Goal: Navigation & Orientation: Find specific page/section

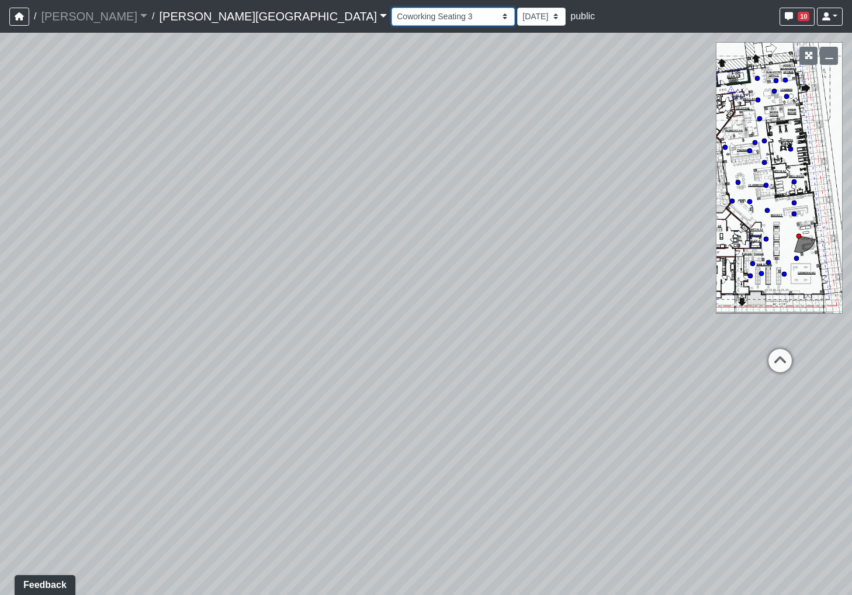
click at [391, 11] on select "Hallway Hospitality Bar Package Room Package Room Entry Pool Courtyard Entry 1 …" at bounding box center [452, 17] width 123 height 18
click at [391, 8] on select "Hallway Hospitality Bar Package Room Package Room Entry Pool Courtyard Entry 1 …" at bounding box center [452, 17] width 123 height 18
drag, startPoint x: 521, startPoint y: 221, endPoint x: 397, endPoint y: 625, distance: 421.9
click at [397, 594] on html "/ [PERSON_NAME] Loading... / [PERSON_NAME][GEOGRAPHIC_DATA] [PERSON_NAME][GEOGR…" at bounding box center [426, 297] width 852 height 595
drag, startPoint x: 159, startPoint y: 339, endPoint x: 491, endPoint y: -87, distance: 540.8
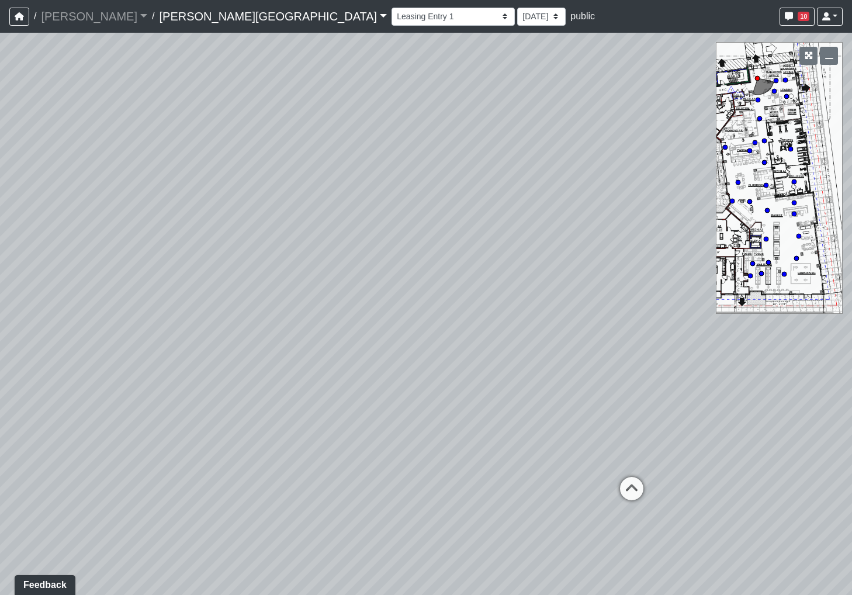
click at [491, 0] on html "/ [PERSON_NAME] Loading... / [PERSON_NAME][GEOGRAPHIC_DATA] [PERSON_NAME][GEOGR…" at bounding box center [426, 297] width 852 height 595
drag, startPoint x: 566, startPoint y: 224, endPoint x: 747, endPoint y: 312, distance: 201.5
click at [747, 312] on div "Loading... Bar Loading... Seating Loading... Pool Courtyard Entry 1 Loading... …" at bounding box center [426, 314] width 852 height 562
drag, startPoint x: 527, startPoint y: 303, endPoint x: 724, endPoint y: 633, distance: 385.2
click at [724, 594] on html "/ [PERSON_NAME] Loading... / [PERSON_NAME][GEOGRAPHIC_DATA] [PERSON_NAME][GEOGR…" at bounding box center [426, 297] width 852 height 595
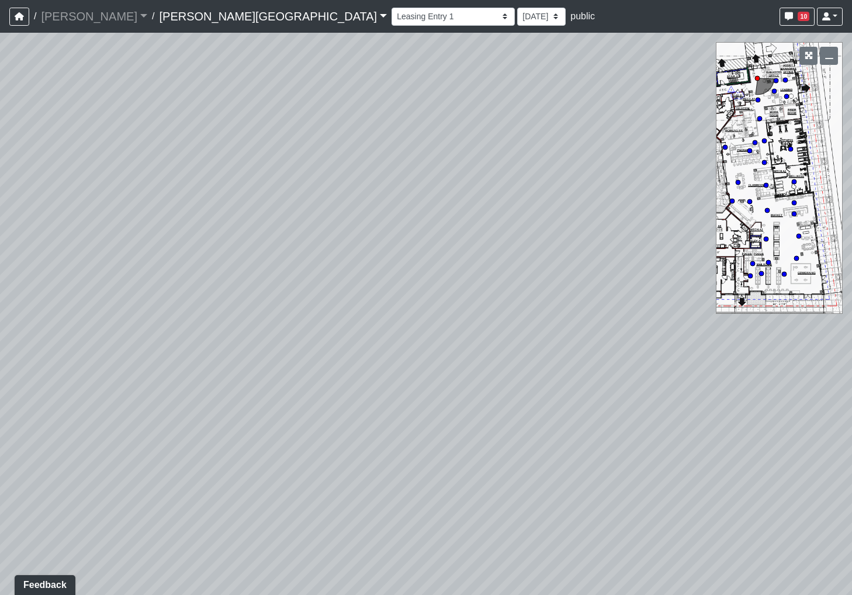
drag, startPoint x: 493, startPoint y: 251, endPoint x: 237, endPoint y: 424, distance: 308.7
click at [237, 425] on div "Loading... Bar Loading... Seating Loading... Pool Courtyard Entry 1 Loading... …" at bounding box center [426, 314] width 852 height 562
drag, startPoint x: 640, startPoint y: 490, endPoint x: 63, endPoint y: 129, distance: 680.6
click at [61, 132] on div "Loading... Bar Loading... Seating Loading... Pool Courtyard Entry 1 Loading... …" at bounding box center [426, 314] width 852 height 562
drag, startPoint x: 202, startPoint y: 238, endPoint x: 556, endPoint y: 214, distance: 354.9
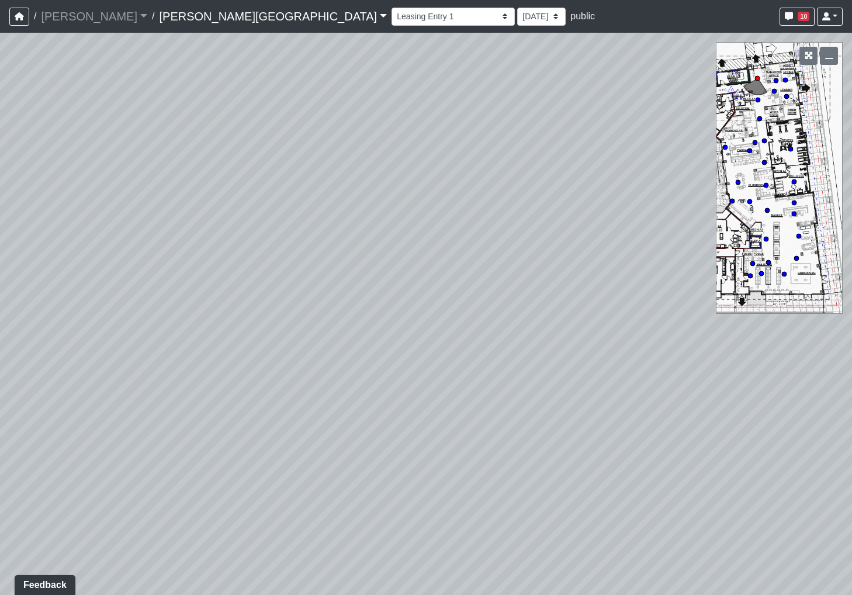
click at [556, 214] on div "Loading... Bar Loading... Seating Loading... Pool Courtyard Entry 1 Loading... …" at bounding box center [426, 314] width 852 height 562
drag, startPoint x: 549, startPoint y: 373, endPoint x: 500, endPoint y: 155, distance: 223.4
click at [500, 158] on div "Loading... Bar Loading... Seating Loading... Pool Courtyard Entry 1 Loading... …" at bounding box center [426, 314] width 852 height 562
click at [391, 16] on select "Hallway Hospitality Bar Package Room Package Room Entry Pool Courtyard Entry 1 …" at bounding box center [452, 17] width 123 height 18
click at [391, 8] on select "Hallway Hospitality Bar Package Room Package Room Entry Pool Courtyard Entry 1 …" at bounding box center [452, 17] width 123 height 18
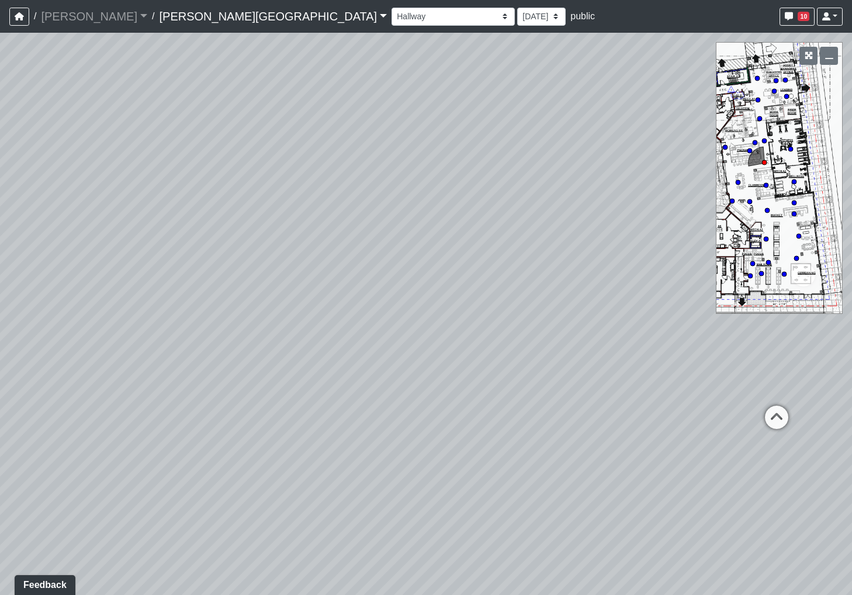
drag, startPoint x: 298, startPoint y: 201, endPoint x: 749, endPoint y: 56, distance: 473.8
click at [743, 58] on div "Loading... Bar Loading... Seating Loading... Pool Courtyard Entry 1 Loading... …" at bounding box center [426, 314] width 852 height 562
drag, startPoint x: 232, startPoint y: 294, endPoint x: 829, endPoint y: 131, distance: 619.1
click at [805, 126] on div "Loading... Bar Loading... Seating Loading... Pool Courtyard Entry 1 Loading... …" at bounding box center [426, 314] width 852 height 562
drag, startPoint x: 326, startPoint y: 251, endPoint x: 731, endPoint y: 268, distance: 405.2
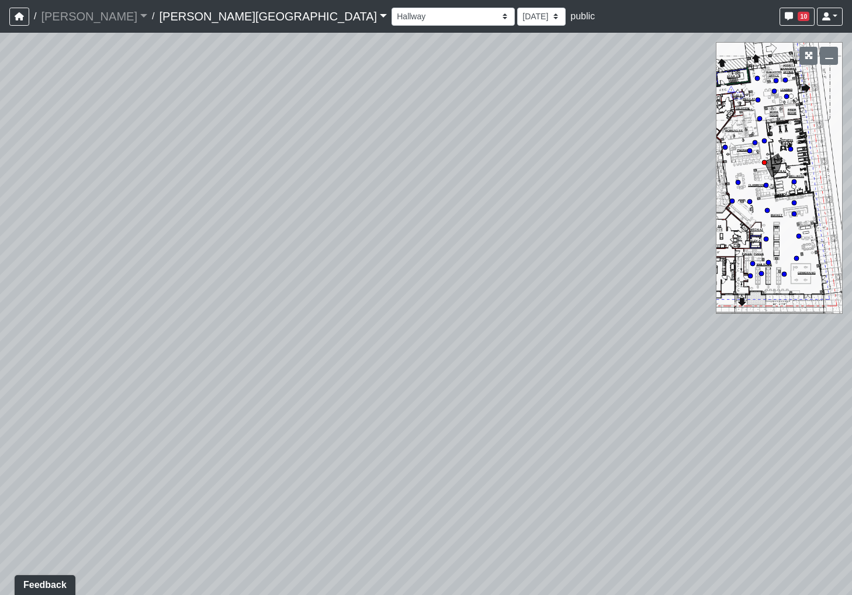
click at [720, 240] on div "Loading... Bar Loading... Seating Loading... Pool Courtyard Entry 1 Loading... …" at bounding box center [426, 314] width 852 height 562
drag, startPoint x: 81, startPoint y: 259, endPoint x: 712, endPoint y: 394, distance: 645.3
click at [764, 387] on div "Loading... Bar Loading... Seating Loading... Pool Courtyard Entry 1 Loading... …" at bounding box center [426, 314] width 852 height 562
drag, startPoint x: 425, startPoint y: 240, endPoint x: 576, endPoint y: 495, distance: 296.2
click at [574, 495] on div "Loading... Bar Loading... Seating Loading... Pool Courtyard Entry 1 Loading... …" at bounding box center [426, 314] width 852 height 562
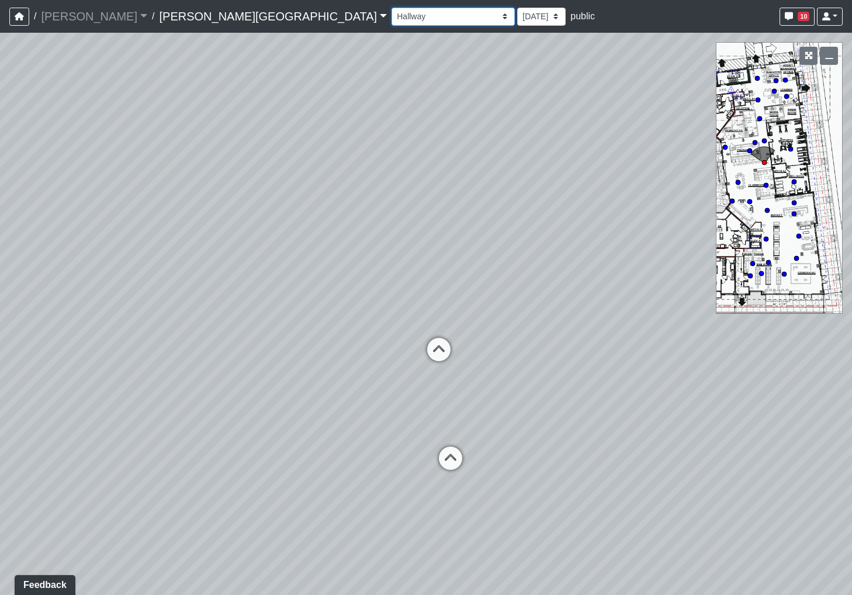
click at [391, 13] on select "Hallway Hospitality Bar Package Room Package Room Entry Pool Courtyard Entry 1 …" at bounding box center [452, 17] width 123 height 18
click at [391, 8] on select "Hallway Hospitality Bar Package Room Package Room Entry Pool Courtyard Entry 1 …" at bounding box center [452, 17] width 123 height 18
click at [391, 20] on select "Hallway Hospitality Bar Package Room Package Room Entry Pool Courtyard Entry 1 …" at bounding box center [452, 17] width 123 height 18
click at [391, 8] on select "Hallway Hospitality Bar Package Room Package Room Entry Pool Courtyard Entry 1 …" at bounding box center [452, 17] width 123 height 18
drag, startPoint x: 370, startPoint y: 171, endPoint x: 409, endPoint y: 103, distance: 78.0
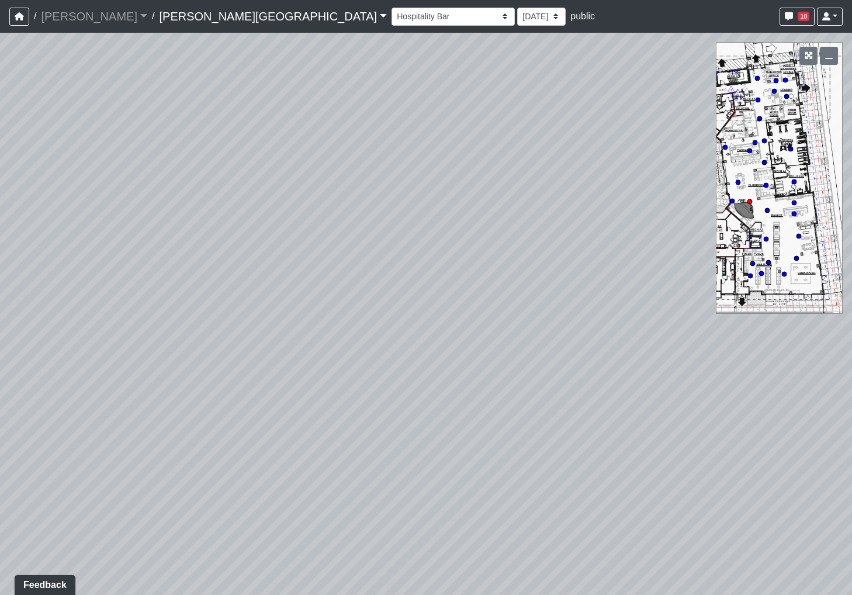
click at [409, 103] on div "Loading... Bar Loading... Seating Loading... Pool Courtyard Entry 1 Loading... …" at bounding box center [426, 314] width 852 height 562
click at [391, 22] on select "Hallway Hospitality Bar Package Room Package Room Entry Pool Courtyard Entry 1 …" at bounding box center [452, 17] width 123 height 18
click at [391, 8] on select "Hallway Hospitality Bar Package Room Package Room Entry Pool Courtyard Entry 1 …" at bounding box center [452, 17] width 123 height 18
drag, startPoint x: 329, startPoint y: 112, endPoint x: 893, endPoint y: 301, distance: 594.8
click at [851, 301] on html "/ [PERSON_NAME] Loading... / [PERSON_NAME][GEOGRAPHIC_DATA] [PERSON_NAME][GEOGR…" at bounding box center [426, 297] width 852 height 595
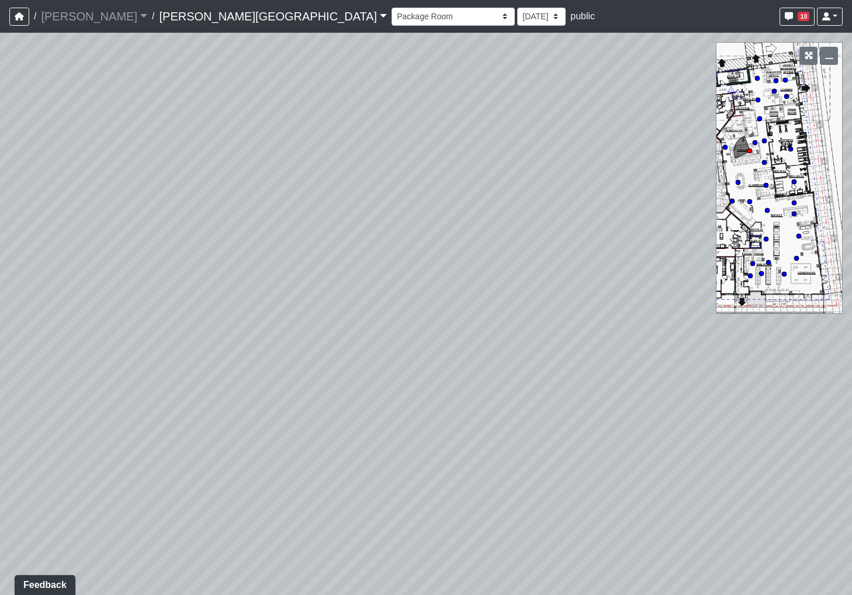
drag, startPoint x: 206, startPoint y: 250, endPoint x: 708, endPoint y: 173, distance: 507.2
click at [662, 173] on div "Loading... Bar Loading... Seating Loading... Pool Courtyard Entry 1 Loading... …" at bounding box center [426, 314] width 852 height 562
drag, startPoint x: 258, startPoint y: 256, endPoint x: 679, endPoint y: 103, distance: 448.0
click at [679, 103] on div "Loading... Bar Loading... Seating Loading... Pool Courtyard Entry 1 Loading... …" at bounding box center [426, 314] width 852 height 562
drag, startPoint x: 237, startPoint y: 226, endPoint x: 730, endPoint y: 181, distance: 494.6
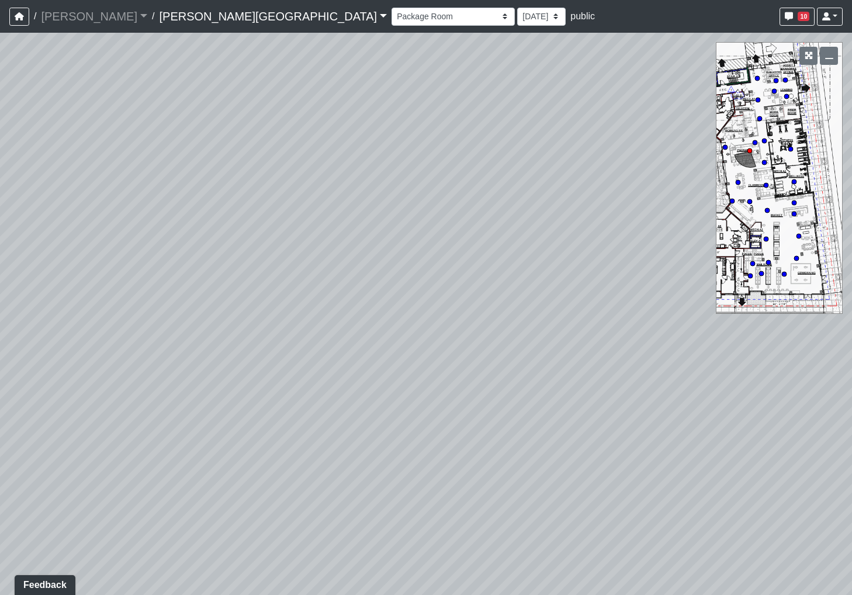
click at [778, 177] on div "Loading... Bar Loading... Seating Loading... Pool Courtyard Entry 1 Loading... …" at bounding box center [426, 314] width 852 height 562
drag, startPoint x: 331, startPoint y: 186, endPoint x: 814, endPoint y: 367, distance: 516.0
click at [814, 367] on div "Loading... Bar Loading... Seating Loading... Pool Courtyard Entry 1 Loading... …" at bounding box center [426, 314] width 852 height 562
click at [391, 18] on select "Hallway Hospitality Bar Package Room Package Room Entry Pool Courtyard Entry 1 …" at bounding box center [452, 17] width 123 height 18
click at [391, 8] on select "Hallway Hospitality Bar Package Room Package Room Entry Pool Courtyard Entry 1 …" at bounding box center [452, 17] width 123 height 18
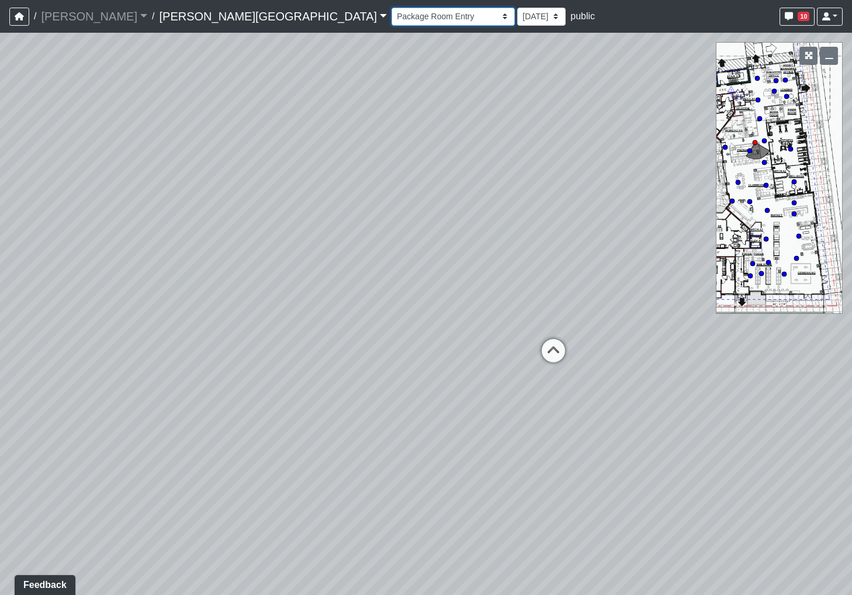
click at [391, 23] on select "Hallway Hospitality Bar Package Room Package Room Entry Pool Courtyard Entry 1 …" at bounding box center [452, 17] width 123 height 18
click at [391, 8] on select "Hallway Hospitality Bar Package Room Package Room Entry Pool Courtyard Entry 1 …" at bounding box center [452, 17] width 123 height 18
drag, startPoint x: 411, startPoint y: 168, endPoint x: 261, endPoint y: 93, distance: 167.8
click at [237, 61] on div "Loading... Bar Loading... Seating Loading... Pool Courtyard Entry 1 Loading... …" at bounding box center [426, 314] width 852 height 562
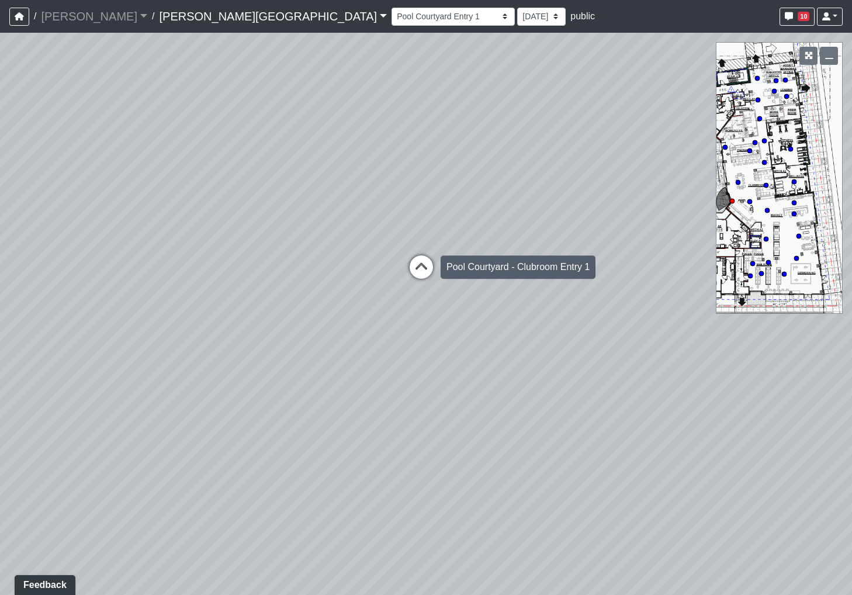
click at [426, 279] on icon at bounding box center [421, 272] width 35 height 35
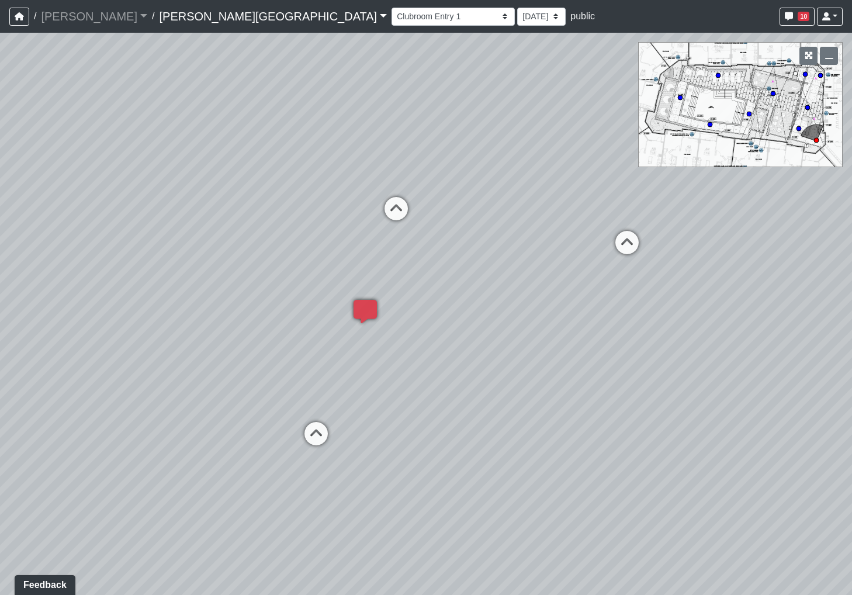
drag, startPoint x: 391, startPoint y: 288, endPoint x: 12, endPoint y: 237, distance: 382.7
click at [0, 234] on html "/ [PERSON_NAME] Loading... / [PERSON_NAME][GEOGRAPHIC_DATA] [PERSON_NAME][GEOGR…" at bounding box center [426, 297] width 852 height 595
drag, startPoint x: 226, startPoint y: 187, endPoint x: 490, endPoint y: 285, distance: 281.5
click at [495, 283] on div "Loading... Bar Loading... Seating Loading... Pool Courtyard Entry 1 Loading... …" at bounding box center [426, 314] width 852 height 562
drag, startPoint x: 220, startPoint y: 323, endPoint x: 95, endPoint y: 273, distance: 134.3
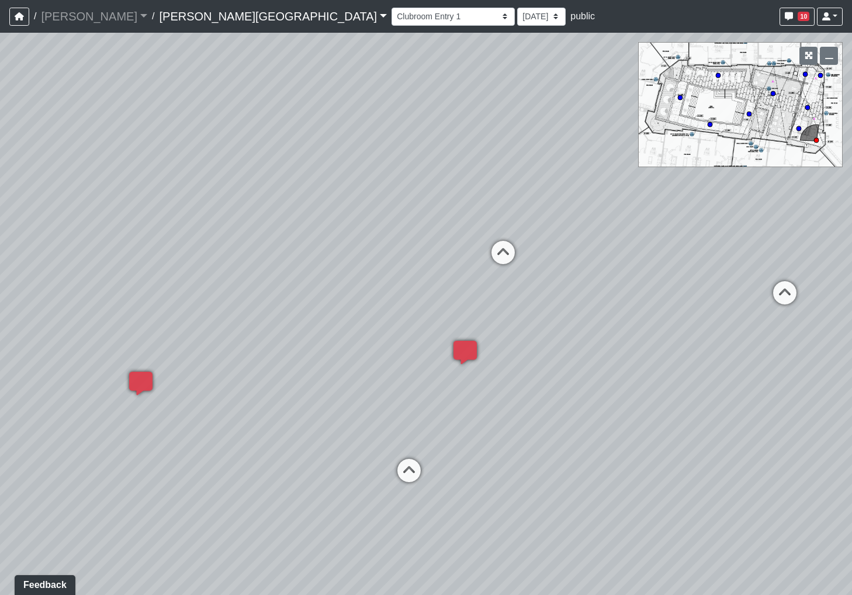
click at [82, 271] on div "Loading... Bar Loading... Seating Loading... Pool Courtyard Entry 1 Loading... …" at bounding box center [426, 314] width 852 height 562
drag, startPoint x: 382, startPoint y: 328, endPoint x: 345, endPoint y: 339, distance: 39.0
click at [345, 339] on div "Loading... Bar Loading... Seating Loading... Pool Courtyard Entry 1 Loading... …" at bounding box center [426, 314] width 852 height 562
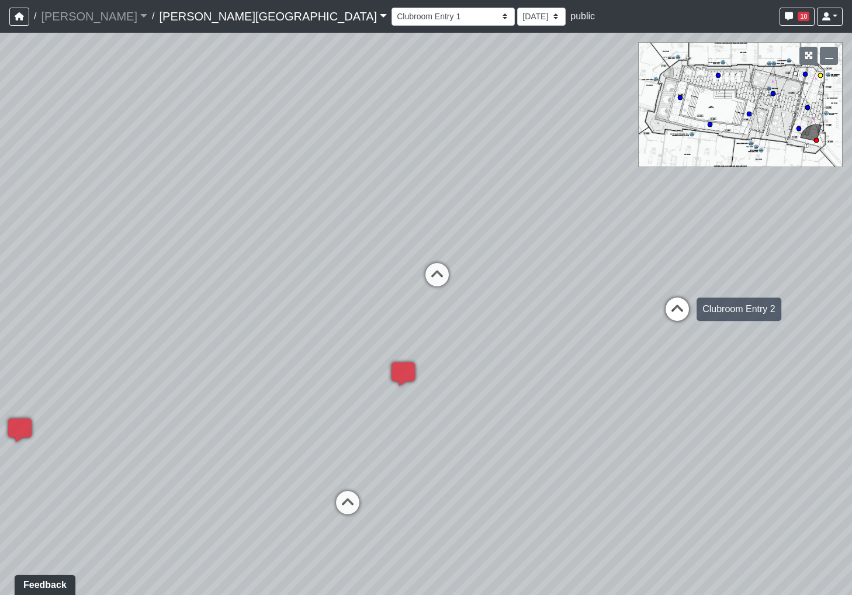
click at [675, 313] on icon at bounding box center [677, 314] width 35 height 35
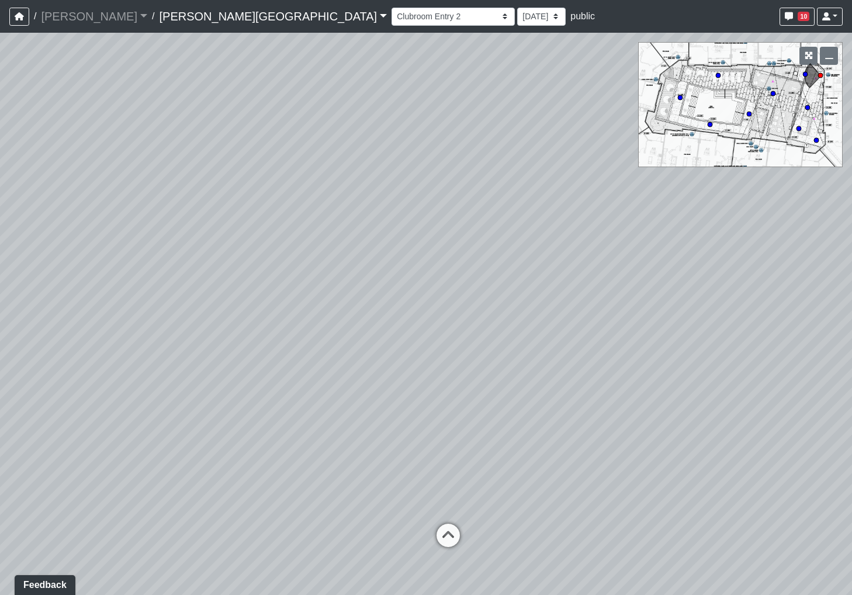
drag, startPoint x: 281, startPoint y: 286, endPoint x: 784, endPoint y: 385, distance: 512.7
click at [784, 385] on div "Loading... Bar Loading... Seating Loading... Pool Courtyard Entry 1 Loading... …" at bounding box center [426, 314] width 852 height 562
click at [447, 533] on icon at bounding box center [448, 541] width 35 height 35
drag, startPoint x: 300, startPoint y: 411, endPoint x: 923, endPoint y: 301, distance: 632.5
click at [851, 301] on html "/ [PERSON_NAME] Loading... / [PERSON_NAME][GEOGRAPHIC_DATA] [PERSON_NAME][GEOGR…" at bounding box center [426, 297] width 852 height 595
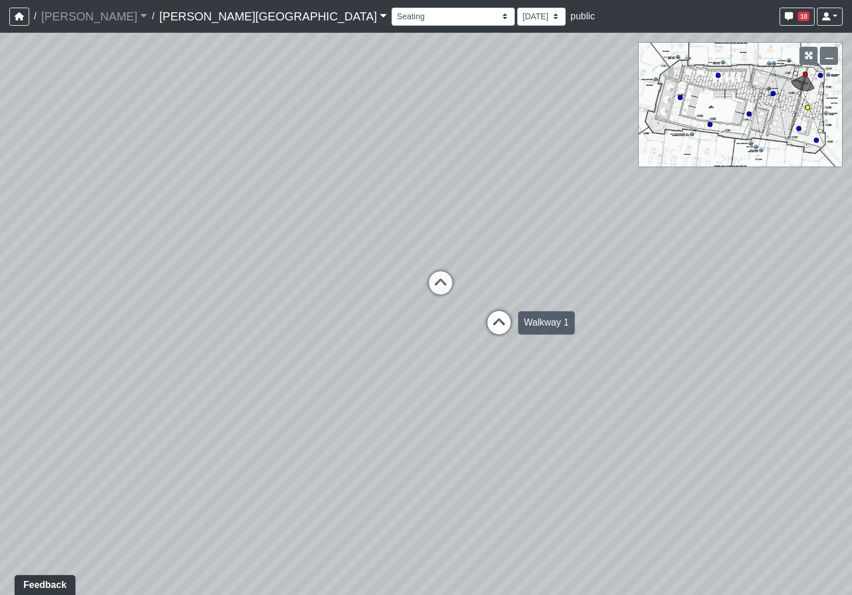
click at [502, 325] on icon at bounding box center [498, 328] width 35 height 35
drag, startPoint x: 507, startPoint y: 322, endPoint x: 758, endPoint y: 342, distance: 252.6
click at [787, 345] on div "Loading... Bar Loading... Seating Loading... Pool Courtyard Entry 1 Loading... …" at bounding box center [426, 314] width 852 height 562
drag, startPoint x: 241, startPoint y: 326, endPoint x: 865, endPoint y: 342, distance: 624.8
click at [851, 342] on html "/ [PERSON_NAME] Loading... / [PERSON_NAME][GEOGRAPHIC_DATA] [PERSON_NAME][GEOGR…" at bounding box center [426, 297] width 852 height 595
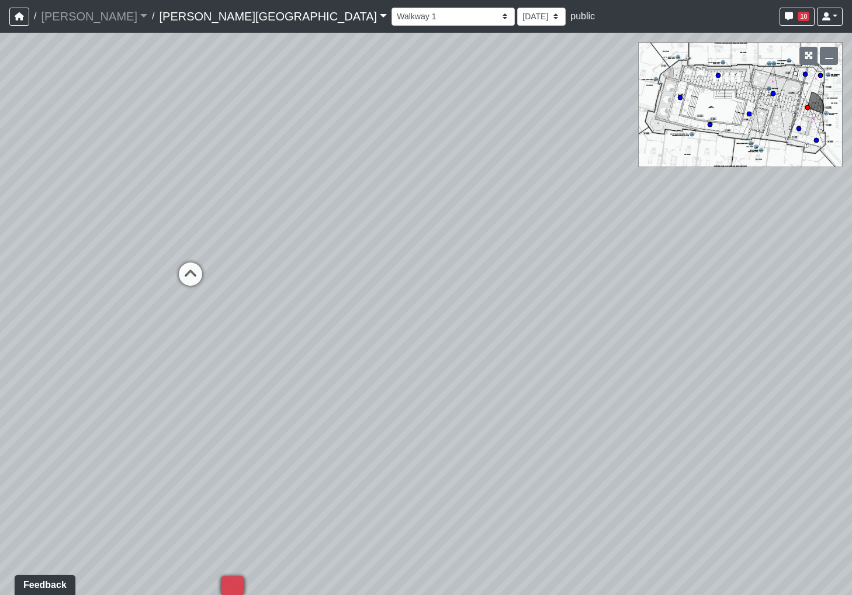
drag, startPoint x: 348, startPoint y: 345, endPoint x: 861, endPoint y: 336, distance: 513.7
click at [851, 336] on html "/ [PERSON_NAME] Loading... / [PERSON_NAME][GEOGRAPHIC_DATA] [PERSON_NAME][GEOGR…" at bounding box center [426, 297] width 852 height 595
drag, startPoint x: 374, startPoint y: 324, endPoint x: 862, endPoint y: 379, distance: 490.9
click at [851, 379] on html "/ [PERSON_NAME] Loading... / [PERSON_NAME][GEOGRAPHIC_DATA] [PERSON_NAME][GEOGR…" at bounding box center [426, 297] width 852 height 595
drag, startPoint x: 465, startPoint y: 365, endPoint x: 593, endPoint y: 365, distance: 128.0
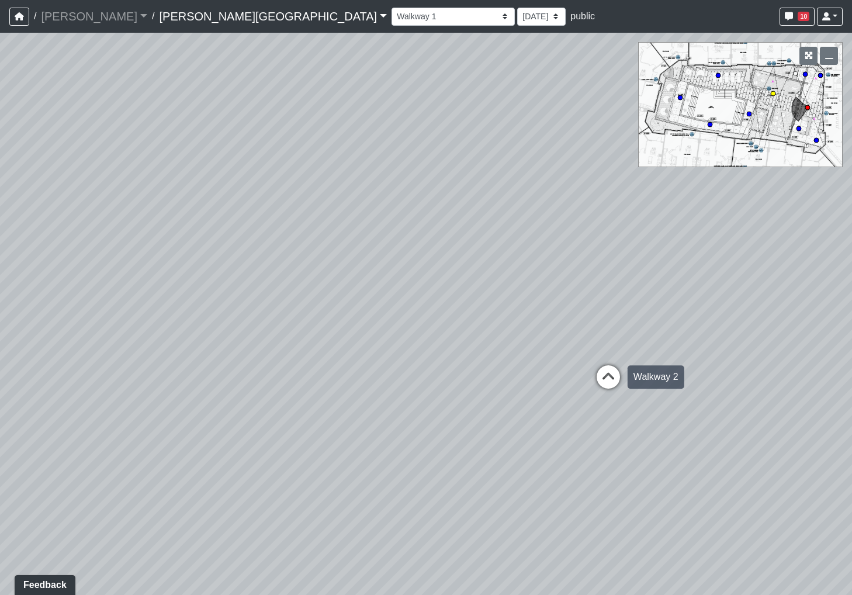
click at [593, 365] on div "Loading... Bar Loading... Seating Loading... Pool Courtyard Entry 1 Loading... …" at bounding box center [426, 314] width 852 height 562
click at [603, 375] on icon at bounding box center [607, 382] width 35 height 35
drag, startPoint x: 324, startPoint y: 351, endPoint x: 866, endPoint y: 438, distance: 549.1
click at [851, 438] on html "/ [PERSON_NAME] Loading... / [PERSON_NAME][GEOGRAPHIC_DATA] [PERSON_NAME][GEOGR…" at bounding box center [426, 297] width 852 height 595
drag, startPoint x: 393, startPoint y: 328, endPoint x: 874, endPoint y: 273, distance: 484.6
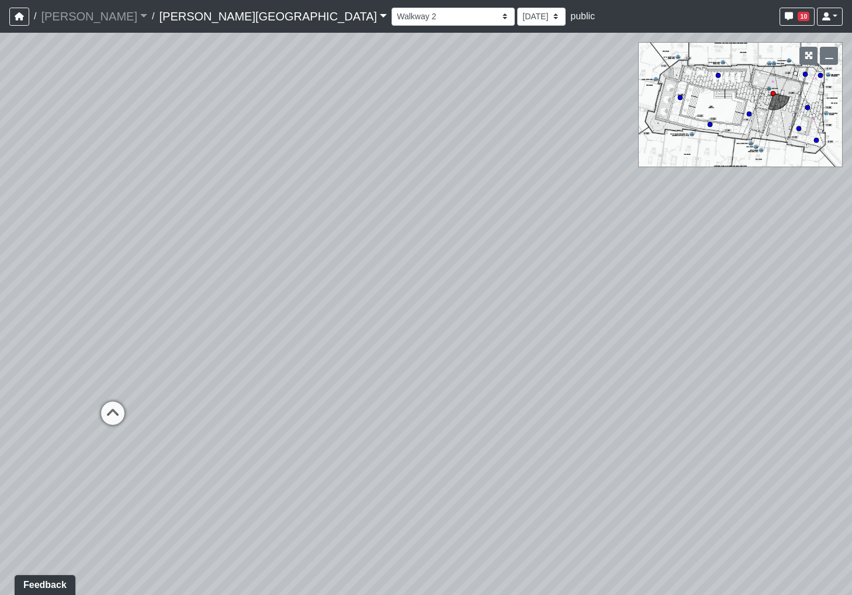
click at [851, 273] on html "/ [PERSON_NAME] Loading... / [PERSON_NAME][GEOGRAPHIC_DATA] [PERSON_NAME][GEOGR…" at bounding box center [426, 297] width 852 height 595
drag, startPoint x: 261, startPoint y: 256, endPoint x: 642, endPoint y: 253, distance: 381.0
click at [642, 253] on div "Loading... Bar Loading... Seating Loading... Pool Courtyard Entry 1 Loading... …" at bounding box center [426, 314] width 852 height 562
click at [391, 13] on select "Hallway Hospitality Bar Package Room Package Room Entry Pool Courtyard Entry 1 …" at bounding box center [452, 17] width 123 height 18
click at [391, 8] on select "Hallway Hospitality Bar Package Room Package Room Entry Pool Courtyard Entry 1 …" at bounding box center [452, 17] width 123 height 18
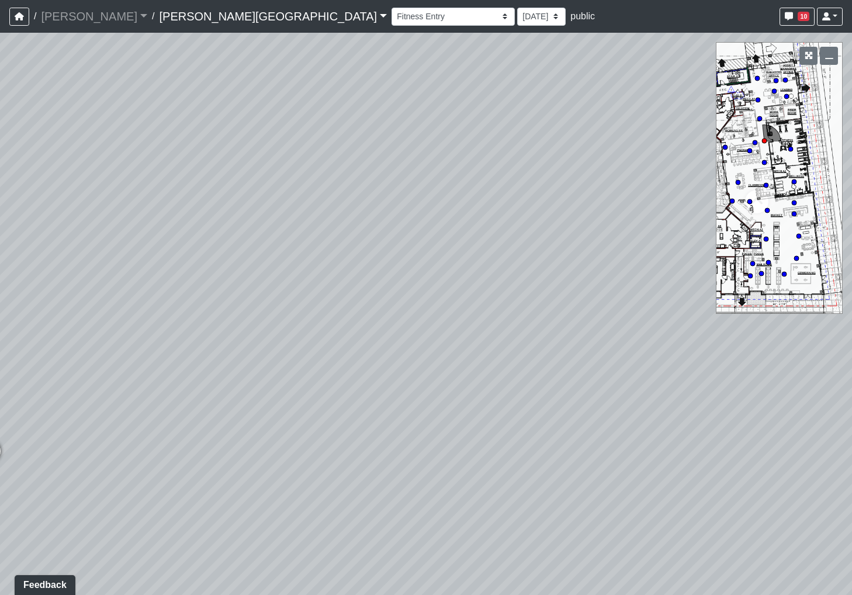
drag, startPoint x: 337, startPoint y: 194, endPoint x: 658, endPoint y: 32, distance: 359.3
click at [658, 32] on div "/ [PERSON_NAME] Loading... / [PERSON_NAME][GEOGRAPHIC_DATA] [PERSON_NAME][GEOGR…" at bounding box center [426, 297] width 852 height 595
drag, startPoint x: 222, startPoint y: 211, endPoint x: 257, endPoint y: 209, distance: 35.1
click at [56, 190] on div "Loading... Bar Loading... Seating Loading... Pool Courtyard Entry 1 Loading... …" at bounding box center [426, 314] width 852 height 562
drag, startPoint x: 552, startPoint y: 177, endPoint x: -36, endPoint y: 308, distance: 602.9
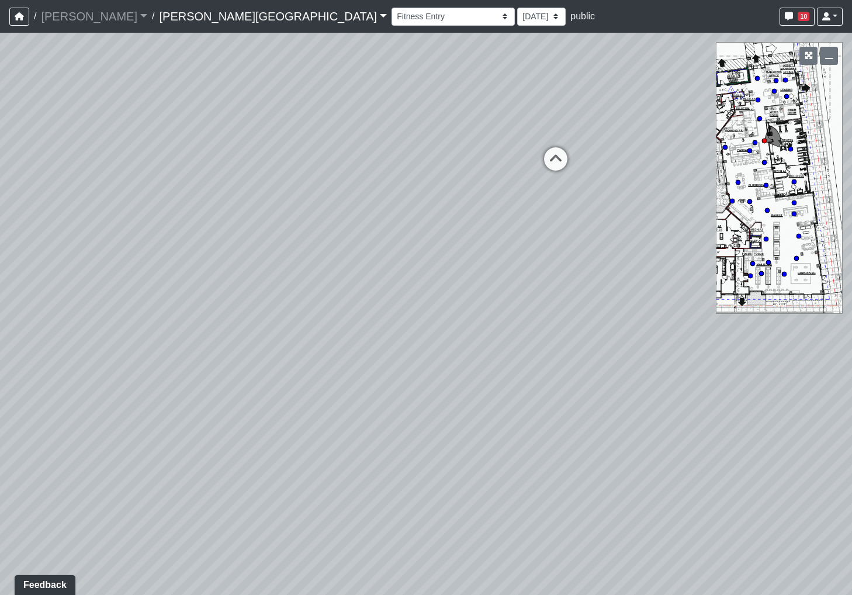
click at [0, 308] on html "/ [PERSON_NAME] Loading... / [PERSON_NAME][GEOGRAPHIC_DATA] [PERSON_NAME][GEOGR…" at bounding box center [426, 297] width 852 height 595
drag, startPoint x: 567, startPoint y: 237, endPoint x: -252, endPoint y: 340, distance: 825.1
click at [0, 340] on html "/ [PERSON_NAME] Loading... / [PERSON_NAME][GEOGRAPHIC_DATA] [PERSON_NAME][GEOGR…" at bounding box center [426, 297] width 852 height 595
drag, startPoint x: 337, startPoint y: 256, endPoint x: 961, endPoint y: 149, distance: 633.2
click at [851, 149] on html "/ [PERSON_NAME] Loading... / [PERSON_NAME][GEOGRAPHIC_DATA] [PERSON_NAME][GEOGR…" at bounding box center [426, 297] width 852 height 595
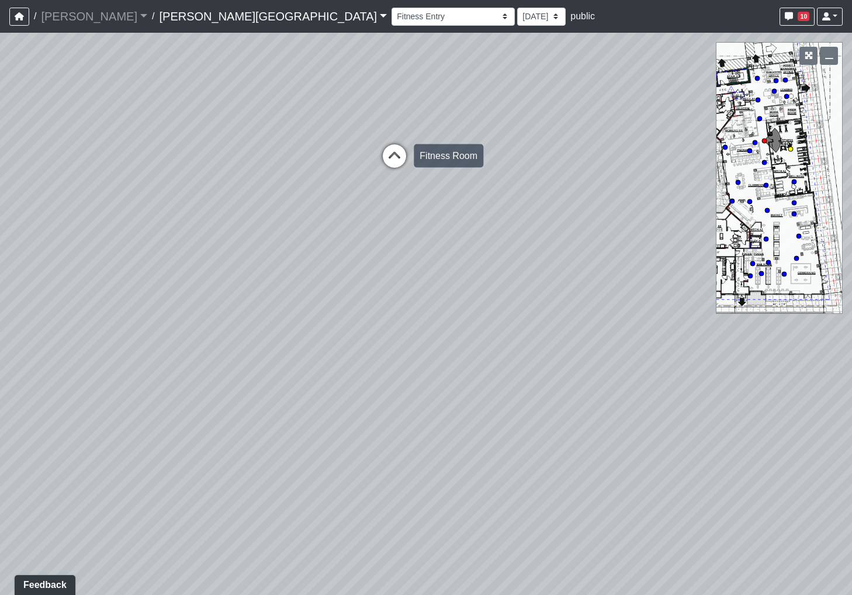
click at [386, 150] on icon at bounding box center [394, 161] width 35 height 35
drag, startPoint x: 299, startPoint y: 213, endPoint x: 226, endPoint y: 238, distance: 77.4
click at [118, 248] on div "Loading... Bar Loading... Seating Loading... Pool Courtyard Entry 1 Loading... …" at bounding box center [426, 314] width 852 height 562
drag, startPoint x: 597, startPoint y: 195, endPoint x: 312, endPoint y: 250, distance: 290.5
click at [312, 250] on div "Loading... Bar Loading... Seating Loading... Pool Courtyard Entry 1 Loading... …" at bounding box center [426, 314] width 852 height 562
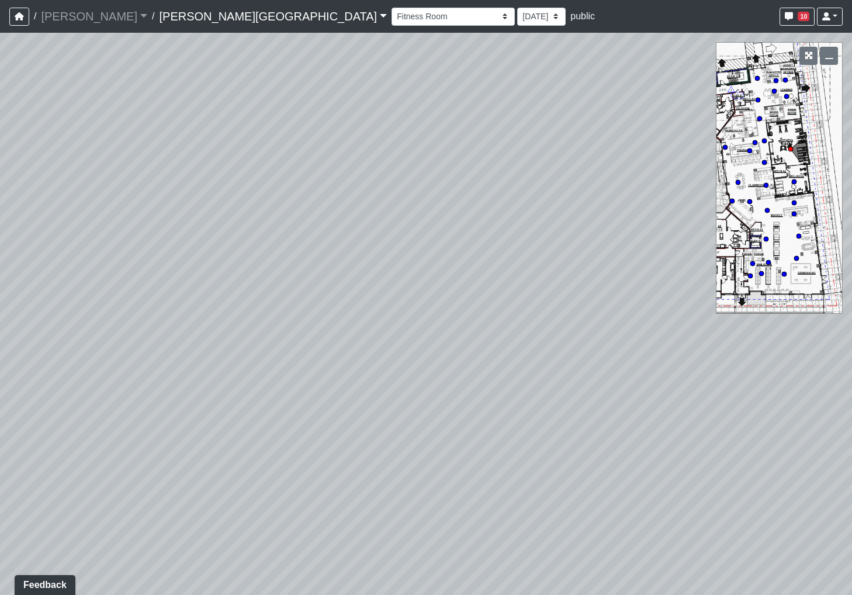
drag, startPoint x: 302, startPoint y: 384, endPoint x: 256, endPoint y: 320, distance: 78.7
click at [637, 357] on div "Loading... Bar Loading... Seating Loading... Pool Courtyard Entry 1 Loading... …" at bounding box center [426, 314] width 852 height 562
drag, startPoint x: 159, startPoint y: 302, endPoint x: 730, endPoint y: 354, distance: 573.8
click at [758, 360] on div "Loading... Bar Loading... Seating Loading... Pool Courtyard Entry 1 Loading... …" at bounding box center [426, 314] width 852 height 562
drag, startPoint x: 327, startPoint y: 307, endPoint x: 214, endPoint y: 360, distance: 124.7
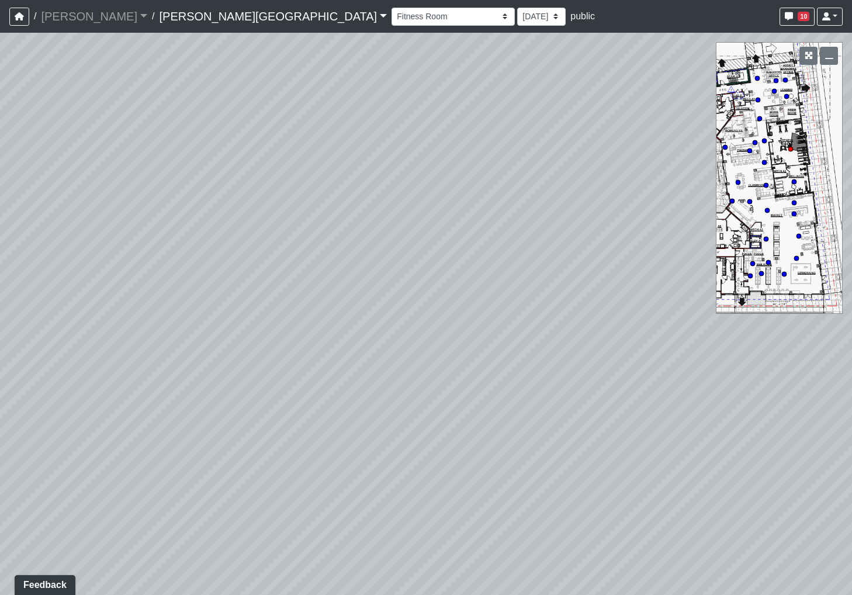
click at [183, 360] on div "Loading... Bar Loading... Seating Loading... Pool Courtyard Entry 1 Loading... …" at bounding box center [426, 314] width 852 height 562
drag, startPoint x: 651, startPoint y: 358, endPoint x: 306, endPoint y: 390, distance: 347.4
click at [306, 391] on div "Loading... Bar Loading... Seating Loading... Pool Courtyard Entry 1 Loading... …" at bounding box center [426, 314] width 852 height 562
drag, startPoint x: 650, startPoint y: 377, endPoint x: 315, endPoint y: 386, distance: 335.5
click at [315, 386] on div "Loading... Bar Loading... Seating Loading... Pool Courtyard Entry 1 Loading... …" at bounding box center [426, 314] width 852 height 562
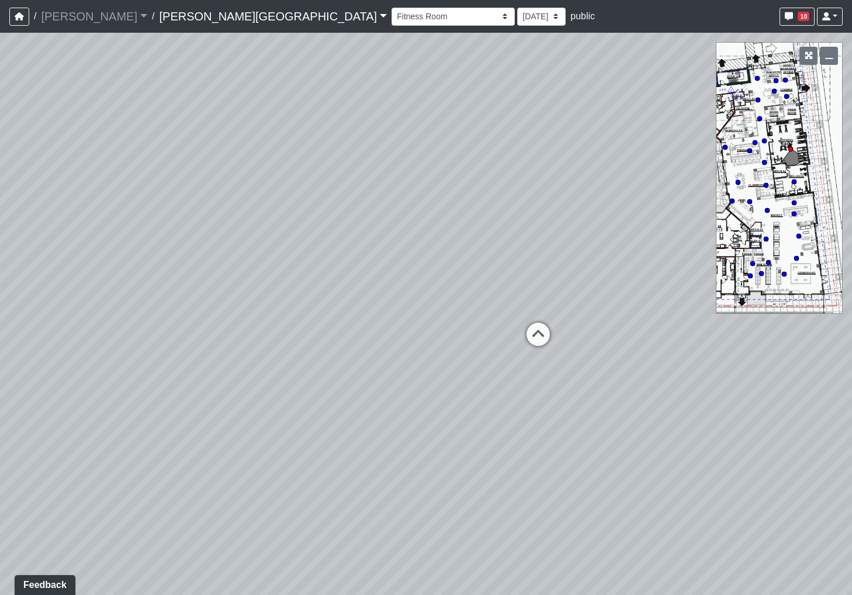
drag, startPoint x: 315, startPoint y: 386, endPoint x: -47, endPoint y: 359, distance: 362.7
click at [0, 359] on html "/ [PERSON_NAME] Loading... / [PERSON_NAME][GEOGRAPHIC_DATA] [PERSON_NAME][GEOGR…" at bounding box center [426, 297] width 852 height 595
drag, startPoint x: 454, startPoint y: 400, endPoint x: 353, endPoint y: 394, distance: 100.7
click at [353, 394] on div "Loading... Bar Loading... Seating Loading... Pool Courtyard Entry 1 Loading... …" at bounding box center [426, 314] width 852 height 562
click at [391, 19] on select "Hallway Hospitality Bar Package Room Package Room Entry Pool Courtyard Entry 1 …" at bounding box center [452, 17] width 123 height 18
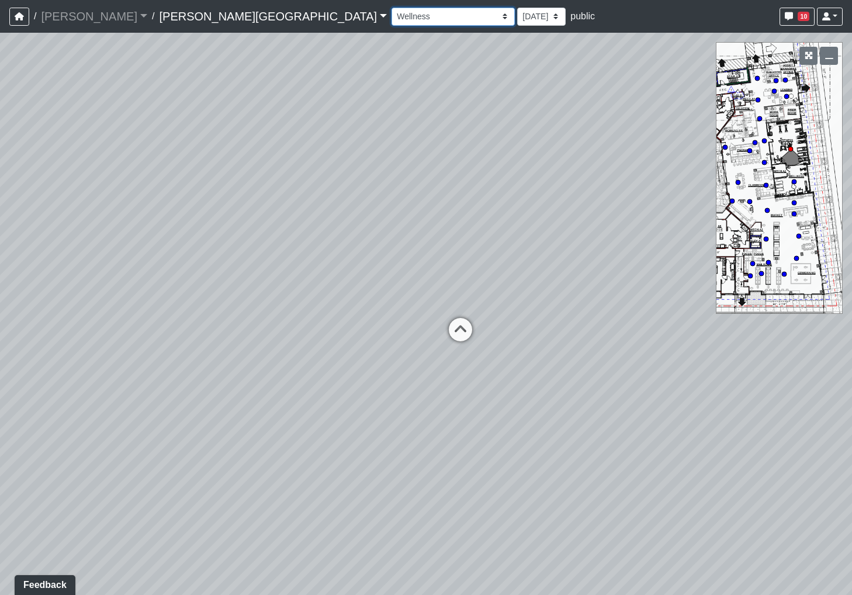
click at [391, 8] on select "Hallway Hospitality Bar Package Room Package Room Entry Pool Courtyard Entry 1 …" at bounding box center [452, 17] width 123 height 18
drag, startPoint x: 387, startPoint y: 323, endPoint x: 975, endPoint y: 321, distance: 588.4
click at [851, 321] on html "/ [PERSON_NAME] Loading... / [PERSON_NAME][GEOGRAPHIC_DATA] [PERSON_NAME][GEOGR…" at bounding box center [426, 297] width 852 height 595
drag, startPoint x: 272, startPoint y: 328, endPoint x: 921, endPoint y: 324, distance: 649.1
click at [851, 324] on html "/ [PERSON_NAME] Loading... / [PERSON_NAME][GEOGRAPHIC_DATA] [PERSON_NAME][GEOGR…" at bounding box center [426, 297] width 852 height 595
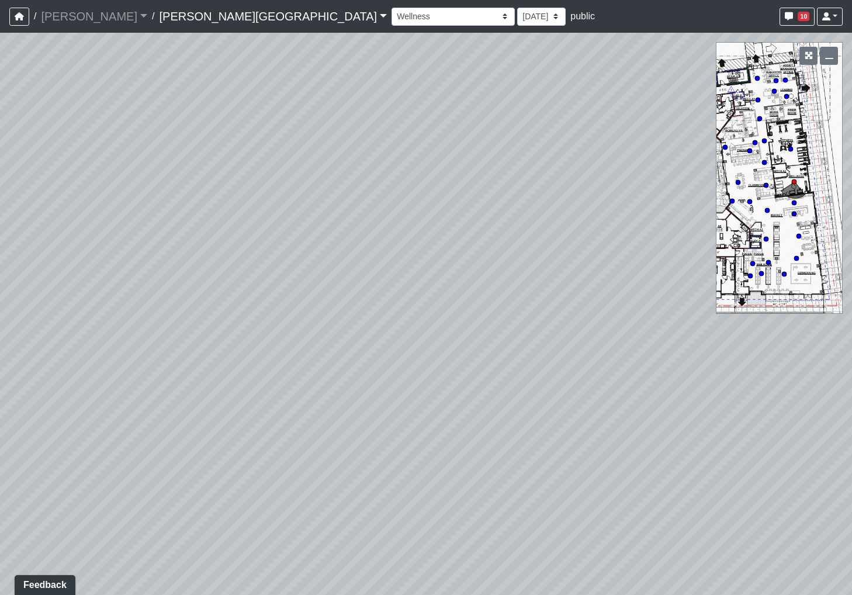
drag, startPoint x: 420, startPoint y: 338, endPoint x: 796, endPoint y: 321, distance: 376.7
click at [796, 321] on div "Loading... Bar Loading... Seating Loading... Pool Courtyard Entry 1 Loading... …" at bounding box center [426, 314] width 852 height 562
drag, startPoint x: 283, startPoint y: 332, endPoint x: 1069, endPoint y: 362, distance: 786.4
click at [851, 362] on html "/ [PERSON_NAME] Loading... / [PERSON_NAME][GEOGRAPHIC_DATA] [PERSON_NAME][GEOGR…" at bounding box center [426, 297] width 852 height 595
click at [391, 14] on select "Hallway Hospitality Bar Package Room Package Room Entry Pool Courtyard Entry 1 …" at bounding box center [452, 17] width 123 height 18
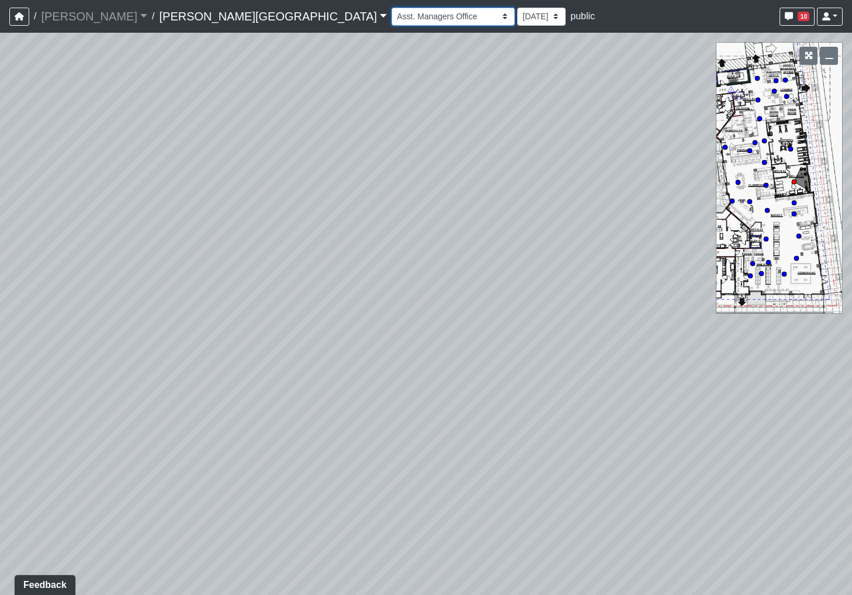
click at [391, 8] on select "Hallway Hospitality Bar Package Room Package Room Entry Pool Courtyard Entry 1 …" at bounding box center [452, 17] width 123 height 18
drag, startPoint x: 289, startPoint y: 178, endPoint x: 0, endPoint y: 167, distance: 288.8
click at [0, 162] on html "/ [PERSON_NAME] Loading... / [PERSON_NAME][GEOGRAPHIC_DATA] [PERSON_NAME][GEOGR…" at bounding box center [426, 297] width 852 height 595
click at [391, 16] on select "Hallway Hospitality Bar Package Room Package Room Entry Pool Courtyard Entry 1 …" at bounding box center [452, 17] width 123 height 18
click at [391, 8] on select "Hallway Hospitality Bar Package Room Package Room Entry Pool Courtyard Entry 1 …" at bounding box center [452, 17] width 123 height 18
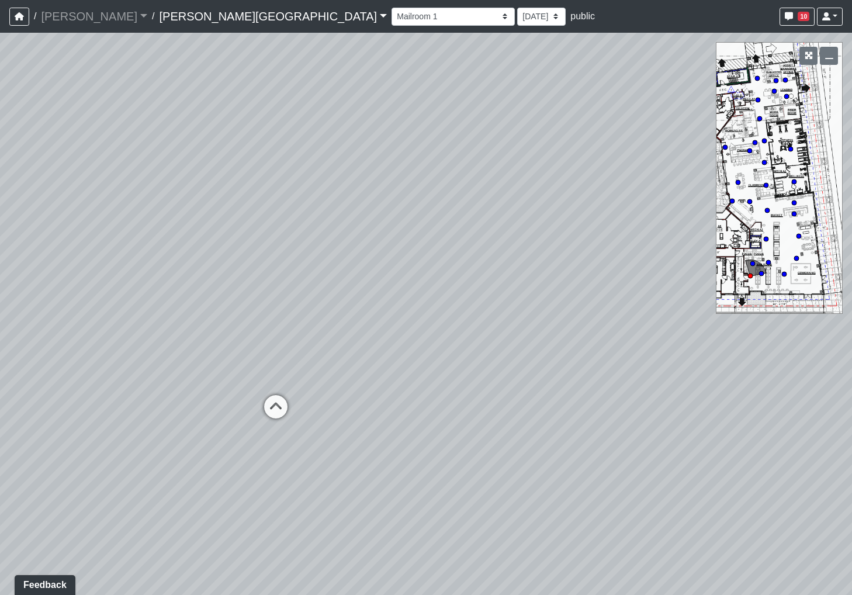
drag, startPoint x: 264, startPoint y: 185, endPoint x: 795, endPoint y: 67, distance: 543.6
click at [795, 67] on div "NON-CURRENT REVISION" at bounding box center [426, 314] width 852 height 562
drag, startPoint x: 477, startPoint y: 196, endPoint x: 213, endPoint y: 94, distance: 283.2
click at [213, 94] on div "Loading... Bar Loading... Seating Loading... Pool Courtyard Entry 1 Loading... …" at bounding box center [426, 314] width 852 height 562
drag, startPoint x: 561, startPoint y: 112, endPoint x: 242, endPoint y: 187, distance: 327.8
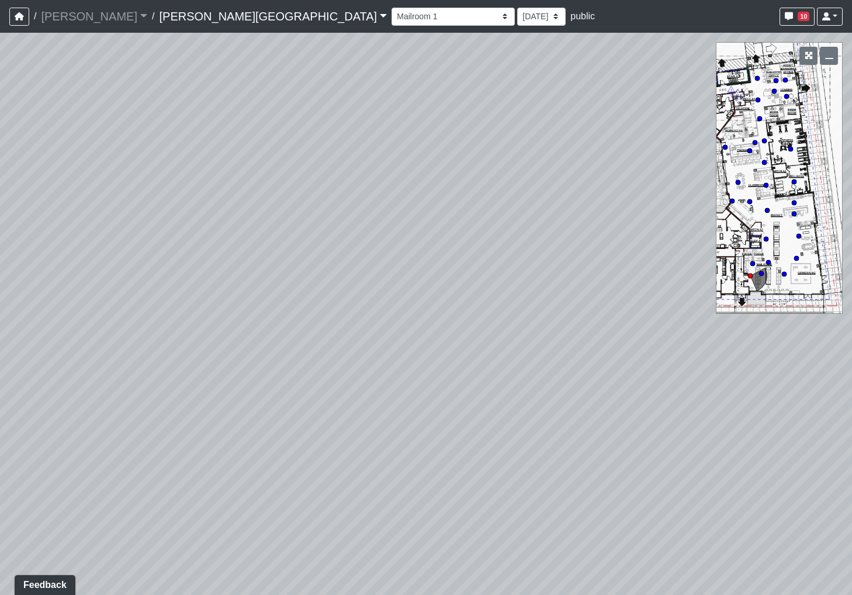
click at [152, 187] on div "Loading... Bar Loading... Seating Loading... Pool Courtyard Entry 1 Loading... …" at bounding box center [426, 314] width 852 height 562
drag, startPoint x: 484, startPoint y: 203, endPoint x: 154, endPoint y: 339, distance: 356.3
click at [154, 339] on div "Loading... Bar Loading... Seating Loading... Pool Courtyard Entry 1 Loading... …" at bounding box center [426, 314] width 852 height 562
drag, startPoint x: 647, startPoint y: 344, endPoint x: 950, endPoint y: 220, distance: 326.8
click at [851, 220] on html "/ [PERSON_NAME] Loading... / [PERSON_NAME][GEOGRAPHIC_DATA] [PERSON_NAME][GEOGR…" at bounding box center [426, 297] width 852 height 595
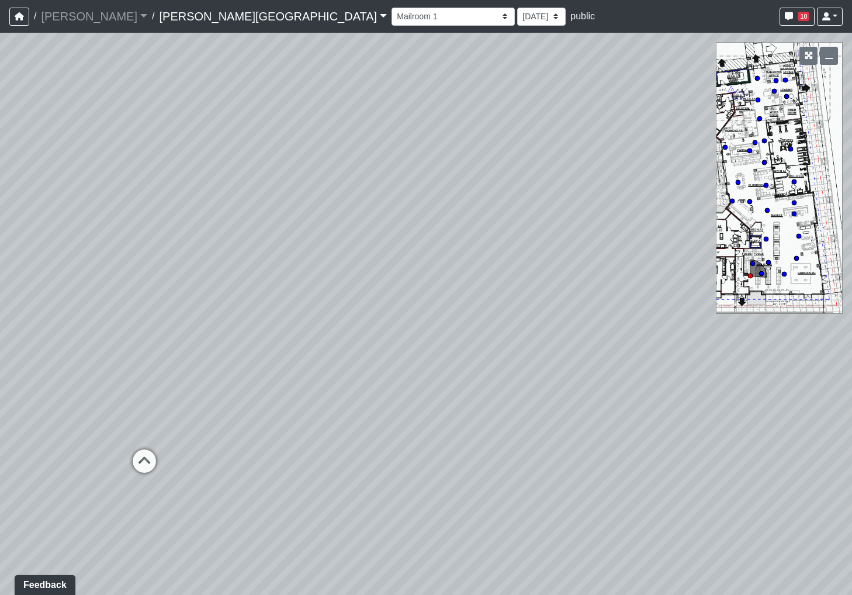
drag, startPoint x: 123, startPoint y: 174, endPoint x: 1014, endPoint y: 237, distance: 892.7
click at [851, 237] on html "/ [PERSON_NAME] Loading... / [PERSON_NAME][GEOGRAPHIC_DATA] [PERSON_NAME][GEOGR…" at bounding box center [426, 297] width 852 height 595
click at [414, 440] on icon at bounding box center [428, 452] width 35 height 35
drag, startPoint x: 590, startPoint y: 301, endPoint x: 124, endPoint y: 318, distance: 466.5
click at [124, 318] on div "Loading... Bar Loading... Seating Loading... Pool Courtyard Entry 1 Loading... …" at bounding box center [426, 314] width 852 height 562
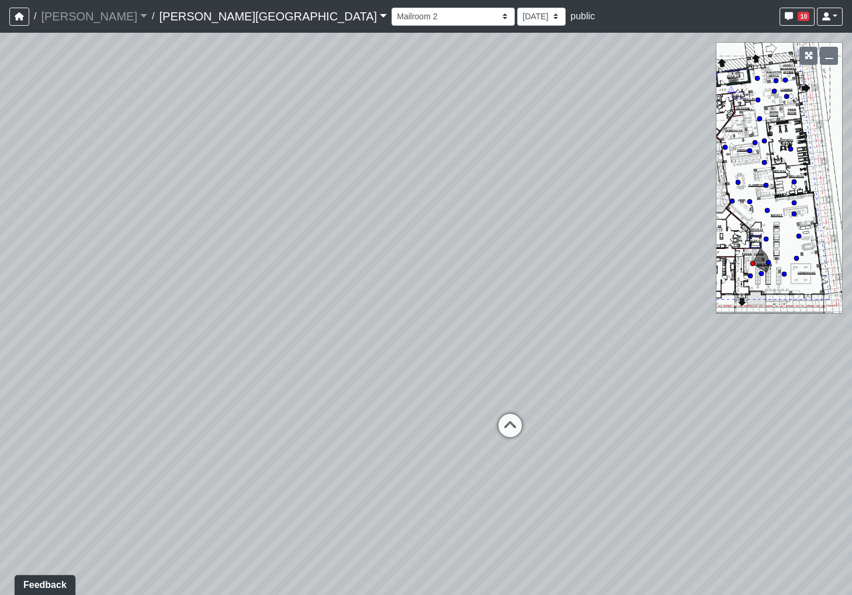
drag, startPoint x: 626, startPoint y: 424, endPoint x: 427, endPoint y: 364, distance: 208.1
click at [446, 379] on div "Loading... Bar Loading... Seating Loading... Pool Courtyard Entry 1 Loading... …" at bounding box center [426, 314] width 852 height 562
click at [363, 362] on icon at bounding box center [346, 366] width 35 height 35
drag, startPoint x: 412, startPoint y: 351, endPoint x: 55, endPoint y: 352, distance: 357.6
click at [11, 353] on div "Loading... Bar Loading... Seating Loading... Pool Courtyard Entry 1 Loading... …" at bounding box center [426, 314] width 852 height 562
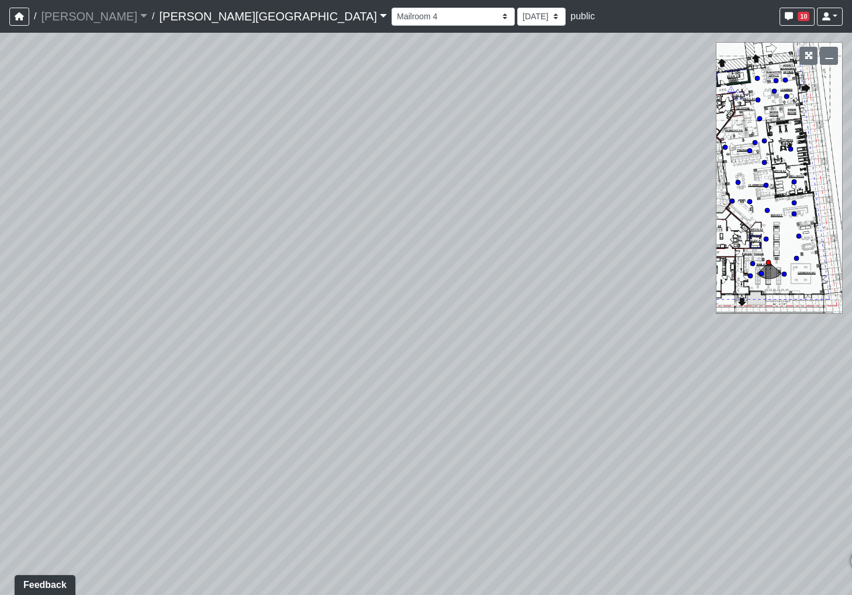
drag, startPoint x: 544, startPoint y: 371, endPoint x: 67, endPoint y: 344, distance: 477.5
click at [14, 341] on div "Loading... Bar Loading... Seating Loading... Pool Courtyard Entry 1 Loading... …" at bounding box center [426, 314] width 852 height 562
drag, startPoint x: 559, startPoint y: 355, endPoint x: -236, endPoint y: 359, distance: 795.2
click at [0, 359] on html "/ [PERSON_NAME] Loading... / [PERSON_NAME][GEOGRAPHIC_DATA] [PERSON_NAME][GEOGR…" at bounding box center [426, 297] width 852 height 595
drag, startPoint x: 362, startPoint y: 318, endPoint x: 168, endPoint y: 353, distance: 197.8
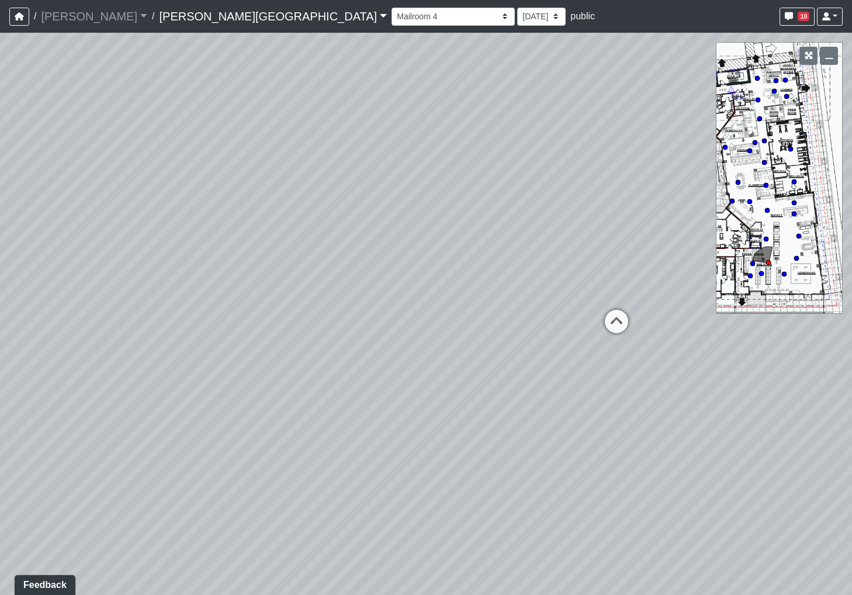
click at [168, 353] on div "Loading... Bar Loading... Seating Loading... Pool Courtyard Entry 1 Loading... …" at bounding box center [426, 314] width 852 height 562
click at [428, 338] on div "Loading... Bar Loading... Seating Loading... Pool Courtyard Entry 1 Loading... …" at bounding box center [426, 314] width 852 height 562
click at [459, 339] on icon at bounding box center [452, 346] width 35 height 35
drag, startPoint x: 415, startPoint y: 332, endPoint x: 96, endPoint y: 355, distance: 320.4
click at [95, 355] on div "Loading... Bar Loading... Seating Loading... Pool Courtyard Entry 1 Loading... …" at bounding box center [426, 314] width 852 height 562
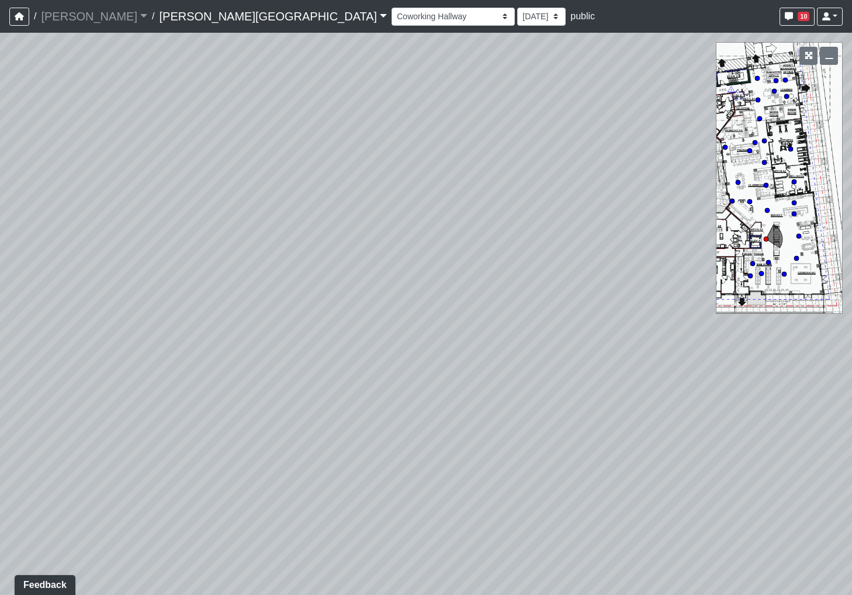
drag, startPoint x: 503, startPoint y: 377, endPoint x: 116, endPoint y: 346, distance: 388.0
click at [94, 396] on div "Loading... Bar Loading... Seating Loading... Pool Courtyard Entry 1 Loading... …" at bounding box center [426, 314] width 852 height 562
click at [322, 28] on nav "/ [PERSON_NAME] Loading... / [PERSON_NAME][GEOGRAPHIC_DATA] [PERSON_NAME][GEOGR…" at bounding box center [426, 16] width 852 height 33
click at [391, 20] on select "Hallway Hospitality Bar Package Room Package Room Entry Pool Courtyard Entry 1 …" at bounding box center [452, 17] width 123 height 18
click at [391, 8] on select "Hallway Hospitality Bar Package Room Package Room Entry Pool Courtyard Entry 1 …" at bounding box center [452, 17] width 123 height 18
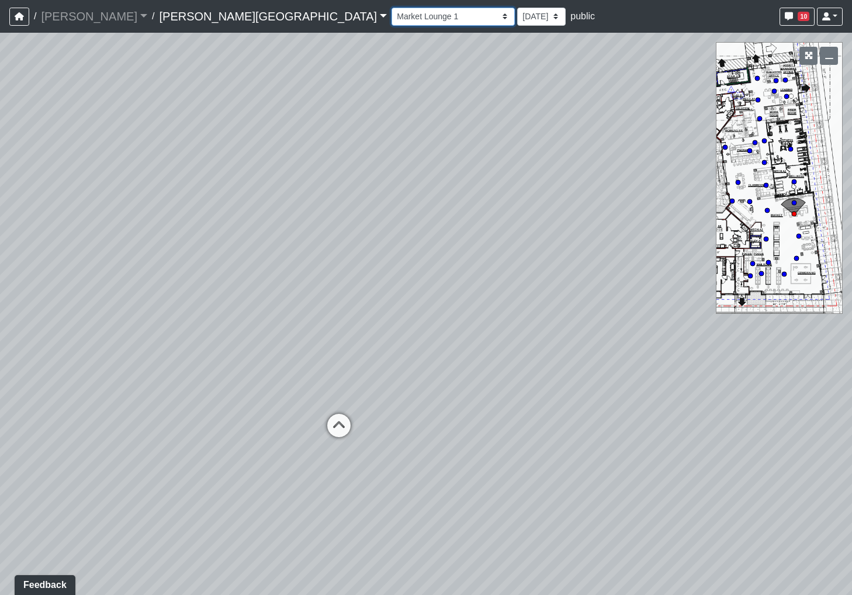
click at [391, 21] on select "Hallway Hospitality Bar Package Room Package Room Entry Pool Courtyard Entry 1 …" at bounding box center [452, 17] width 123 height 18
click at [391, 8] on select "Hallway Hospitality Bar Package Room Package Room Entry Pool Courtyard Entry 1 …" at bounding box center [452, 17] width 123 height 18
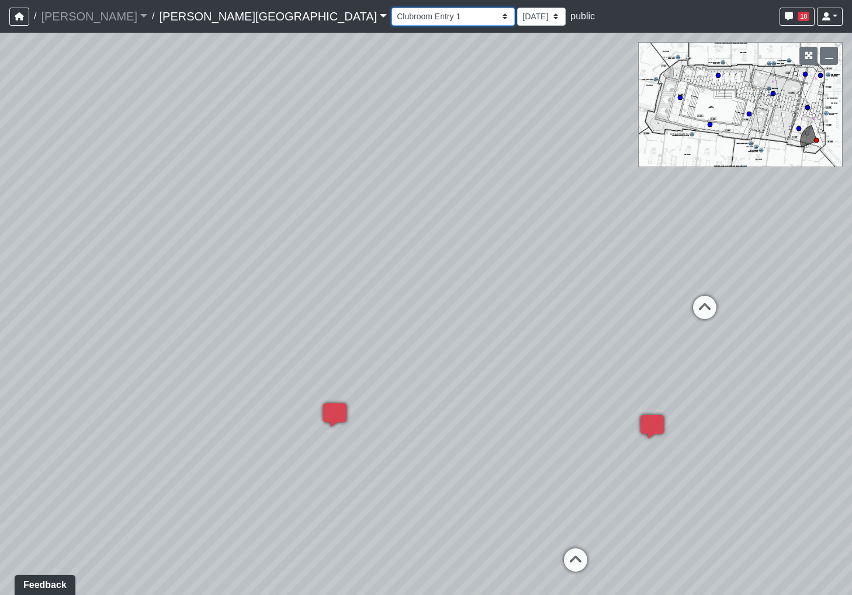
click at [391, 19] on select "Hallway Hospitality Bar Package Room Package Room Entry Pool Courtyard Entry 1 …" at bounding box center [452, 17] width 123 height 18
click at [391, 8] on select "Hallway Hospitality Bar Package Room Package Room Entry Pool Courtyard Entry 1 …" at bounding box center [452, 17] width 123 height 18
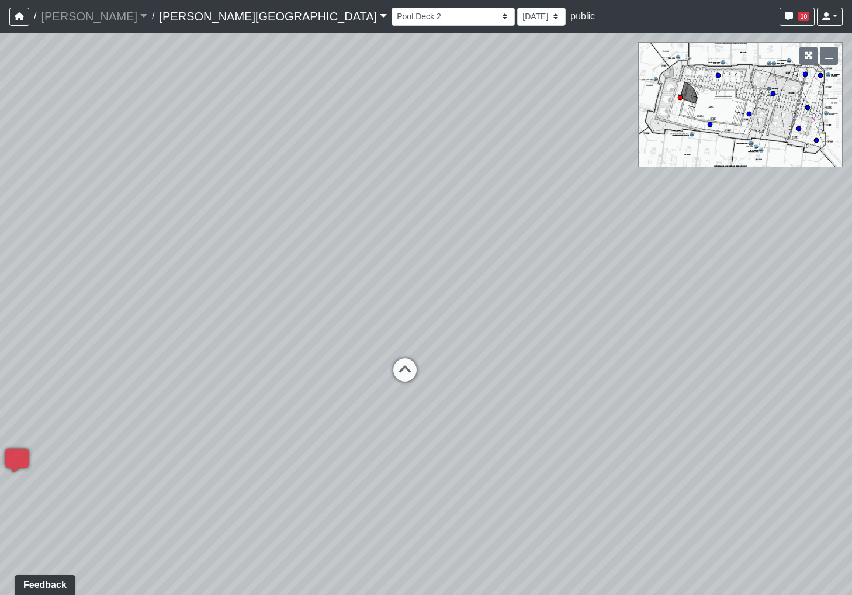
drag, startPoint x: 293, startPoint y: 147, endPoint x: 609, endPoint y: 149, distance: 315.5
click at [609, 149] on div "Loading... Bar Loading... Seating Loading... Pool Courtyard Entry 1 Loading... …" at bounding box center [426, 314] width 852 height 562
drag, startPoint x: 284, startPoint y: 194, endPoint x: 686, endPoint y: 163, distance: 403.2
click at [800, 151] on div "Loading... Bar Loading... Seating Loading... Pool Courtyard Entry 1 Loading... …" at bounding box center [426, 314] width 852 height 562
drag, startPoint x: 373, startPoint y: 228, endPoint x: 887, endPoint y: 189, distance: 515.1
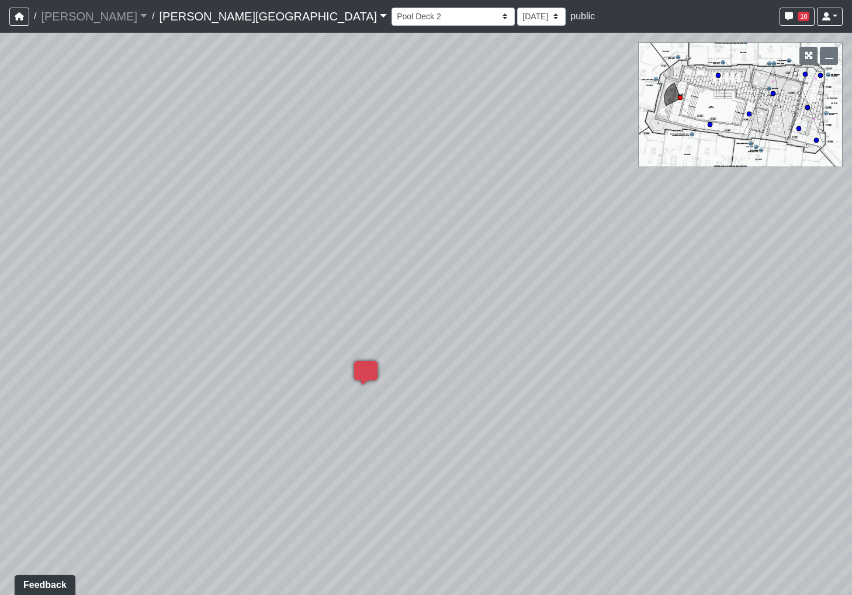
click at [851, 189] on html "/ [PERSON_NAME] Loading... / [PERSON_NAME][GEOGRAPHIC_DATA] [PERSON_NAME][GEOGR…" at bounding box center [426, 297] width 852 height 595
click at [391, 19] on select "Hallway Hospitality Bar Package Room Package Room Entry Pool Courtyard Entry 1 …" at bounding box center [452, 17] width 123 height 18
click at [391, 8] on select "Hallway Hospitality Bar Package Room Package Room Entry Pool Courtyard Entry 1 …" at bounding box center [452, 17] width 123 height 18
click at [391, 20] on select "Hallway Hospitality Bar Package Room Package Room Entry Pool Courtyard Entry 1 …" at bounding box center [452, 17] width 123 height 18
click at [391, 8] on select "Hallway Hospitality Bar Package Room Package Room Entry Pool Courtyard Entry 1 …" at bounding box center [452, 17] width 123 height 18
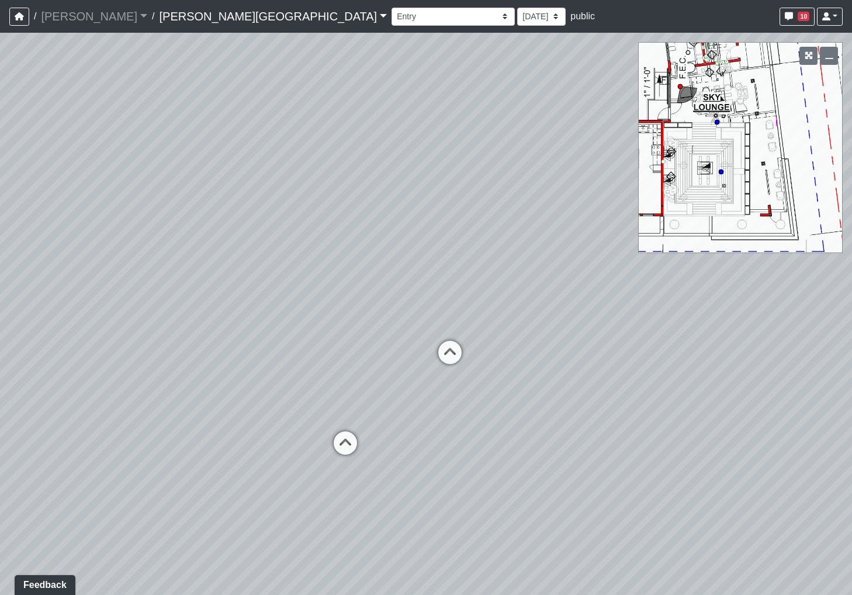
drag, startPoint x: 594, startPoint y: 216, endPoint x: 124, endPoint y: 212, distance: 470.4
click at [124, 212] on div "Loading... Bar Loading... Seating Loading... Pool Courtyard Entry 1 Loading... …" at bounding box center [426, 314] width 852 height 562
drag, startPoint x: 304, startPoint y: 23, endPoint x: 318, endPoint y: 25, distance: 13.6
click at [391, 23] on select "Hallway Hospitality Bar Package Room Package Room Entry Pool Courtyard Entry 1 …" at bounding box center [452, 17] width 123 height 18
click at [391, 8] on select "Hallway Hospitality Bar Package Room Package Room Entry Pool Courtyard Entry 1 …" at bounding box center [452, 17] width 123 height 18
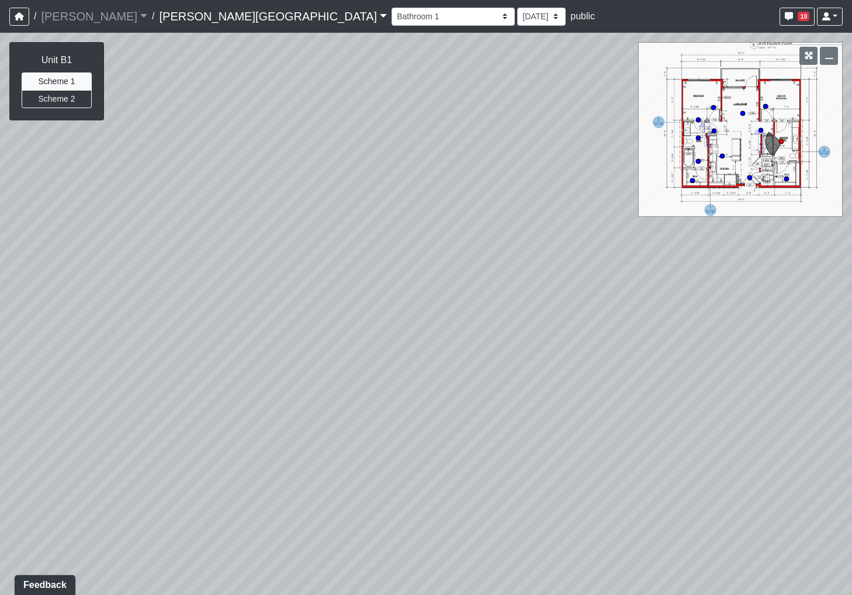
drag, startPoint x: 370, startPoint y: 205, endPoint x: 400, endPoint y: -24, distance: 231.0
click at [400, 0] on html "/ [PERSON_NAME] Loading... / [PERSON_NAME][GEOGRAPHIC_DATA] [PERSON_NAME][GEOGR…" at bounding box center [426, 297] width 852 height 595
drag, startPoint x: 496, startPoint y: 81, endPoint x: 136, endPoint y: 106, distance: 361.3
click at [136, 105] on div "Loading... Bar Loading... Seating Loading... Pool Courtyard Entry 1 Loading... …" at bounding box center [426, 314] width 852 height 562
drag, startPoint x: 436, startPoint y: 123, endPoint x: -96, endPoint y: 285, distance: 555.9
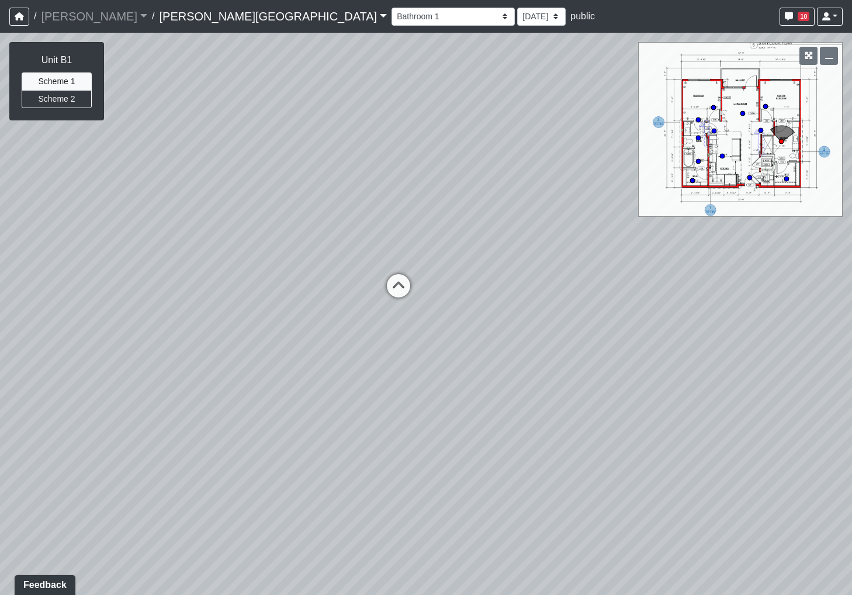
click at [0, 285] on html "/ [PERSON_NAME] Loading... / [PERSON_NAME][GEOGRAPHIC_DATA] [PERSON_NAME][GEOGR…" at bounding box center [426, 297] width 852 height 595
drag, startPoint x: 458, startPoint y: 287, endPoint x: 204, endPoint y: 241, distance: 257.8
click at [203, 240] on div "Loading... Bar Loading... Seating Loading... Pool Courtyard Entry 1 Loading... …" at bounding box center [426, 314] width 852 height 562
click at [391, 281] on icon at bounding box center [400, 293] width 35 height 35
drag, startPoint x: 321, startPoint y: 278, endPoint x: -245, endPoint y: 146, distance: 581.4
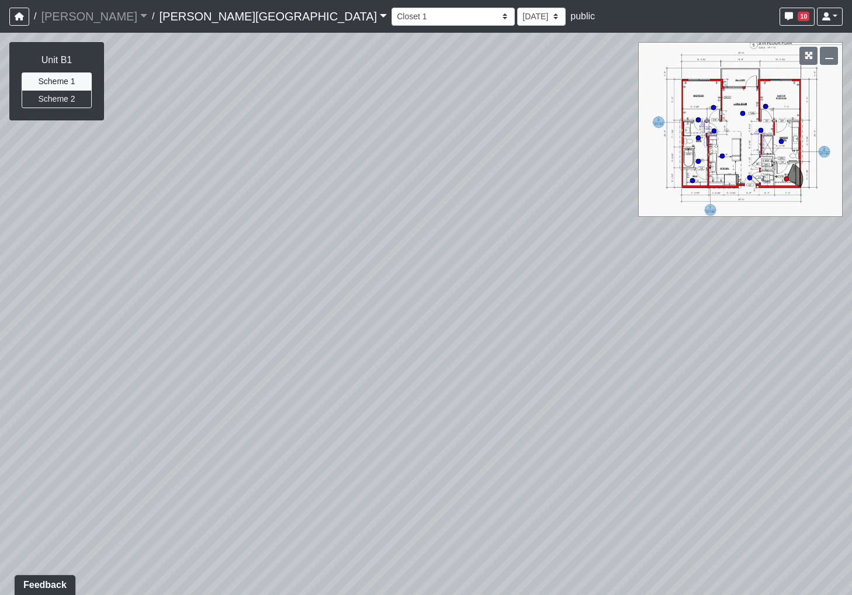
click at [0, 146] on html "/ [PERSON_NAME] Loading... / [PERSON_NAME][GEOGRAPHIC_DATA] [PERSON_NAME][GEOGR…" at bounding box center [426, 297] width 852 height 595
drag, startPoint x: 476, startPoint y: 165, endPoint x: 165, endPoint y: 196, distance: 312.4
click at [165, 196] on div "Loading... Bar Loading... Seating Loading... Pool Courtyard Entry 1 Loading... …" at bounding box center [426, 314] width 852 height 562
drag, startPoint x: 708, startPoint y: 238, endPoint x: 394, endPoint y: 233, distance: 313.8
click at [394, 233] on div "Loading... Bar Loading... Seating Loading... Pool Courtyard Entry 1 Loading... …" at bounding box center [426, 314] width 852 height 562
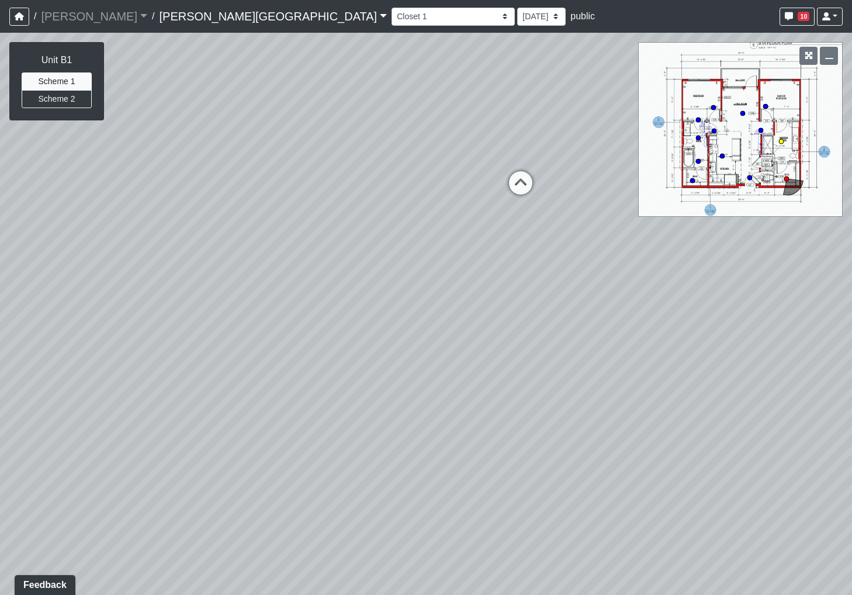
click at [523, 178] on icon at bounding box center [520, 188] width 35 height 35
drag, startPoint x: 469, startPoint y: 178, endPoint x: 120, endPoint y: 135, distance: 351.4
click at [71, 110] on div "NON-CURRENT REVISION Unit B1 Scheme 1 Scheme 2 Loading... Bar Loading... Seatin…" at bounding box center [426, 314] width 852 height 562
drag, startPoint x: 412, startPoint y: 316, endPoint x: 96, endPoint y: 462, distance: 347.4
click at [56, 450] on div "Loading... Bar Loading... Seating Loading... Pool Courtyard Entry 1 Loading... …" at bounding box center [426, 314] width 852 height 562
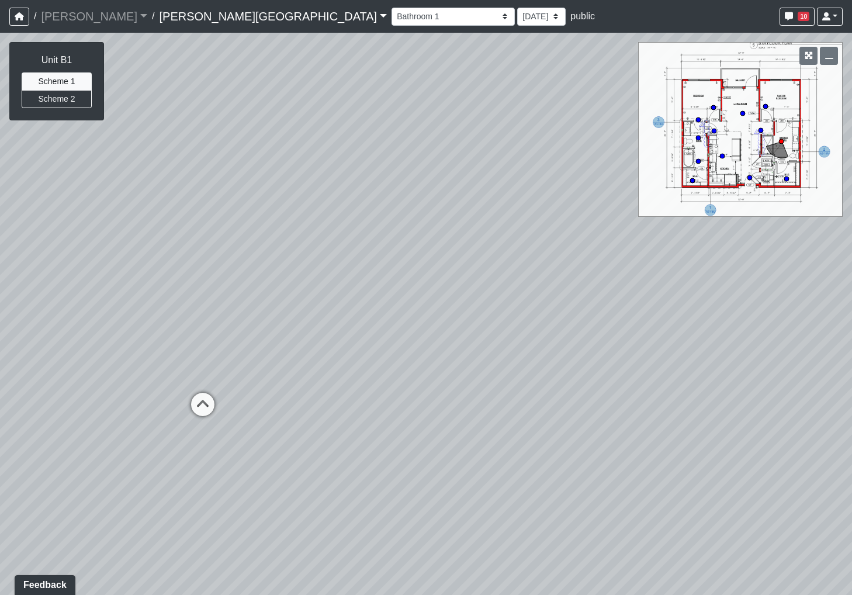
drag, startPoint x: 388, startPoint y: 414, endPoint x: 934, endPoint y: 592, distance: 574.6
click at [851, 592] on html "/ [PERSON_NAME] Loading... / [PERSON_NAME][GEOGRAPHIC_DATA] [PERSON_NAME][GEOGR…" at bounding box center [426, 297] width 852 height 595
drag, startPoint x: 352, startPoint y: 554, endPoint x: 489, endPoint y: 453, distance: 170.4
click at [492, 466] on div "Loading... Bar Loading... Seating Loading... Pool Courtyard Entry 1 Loading... …" at bounding box center [426, 314] width 852 height 562
click at [346, 299] on icon at bounding box center [356, 306] width 35 height 35
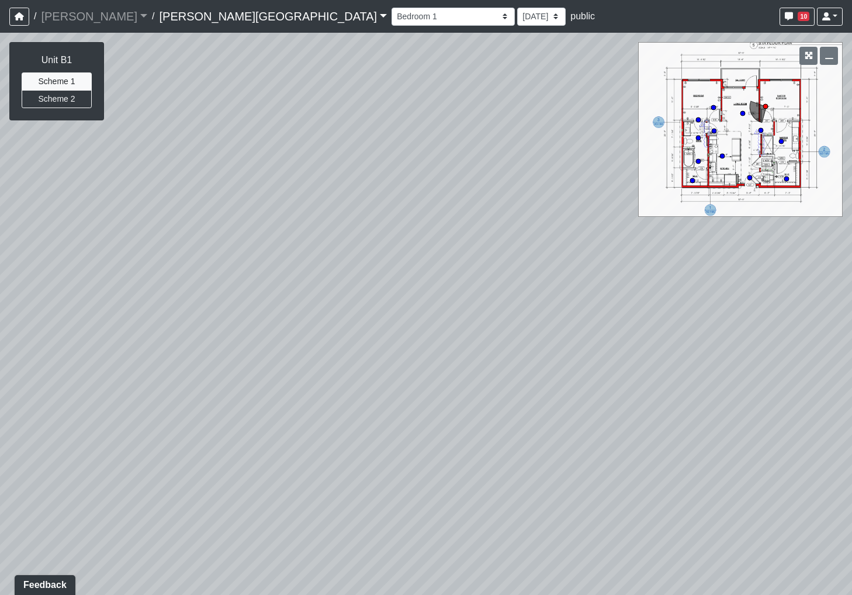
drag, startPoint x: 407, startPoint y: 376, endPoint x: -89, endPoint y: 400, distance: 497.2
click at [0, 400] on html "/ [PERSON_NAME] Loading... / [PERSON_NAME][GEOGRAPHIC_DATA] [PERSON_NAME][GEOGR…" at bounding box center [426, 297] width 852 height 595
drag, startPoint x: 649, startPoint y: 411, endPoint x: 51, endPoint y: 289, distance: 610.7
click at [0, 286] on html "/ [PERSON_NAME] Loading... / [PERSON_NAME][GEOGRAPHIC_DATA] [PERSON_NAME][GEOGR…" at bounding box center [426, 297] width 852 height 595
drag, startPoint x: 642, startPoint y: 337, endPoint x: 185, endPoint y: 326, distance: 457.0
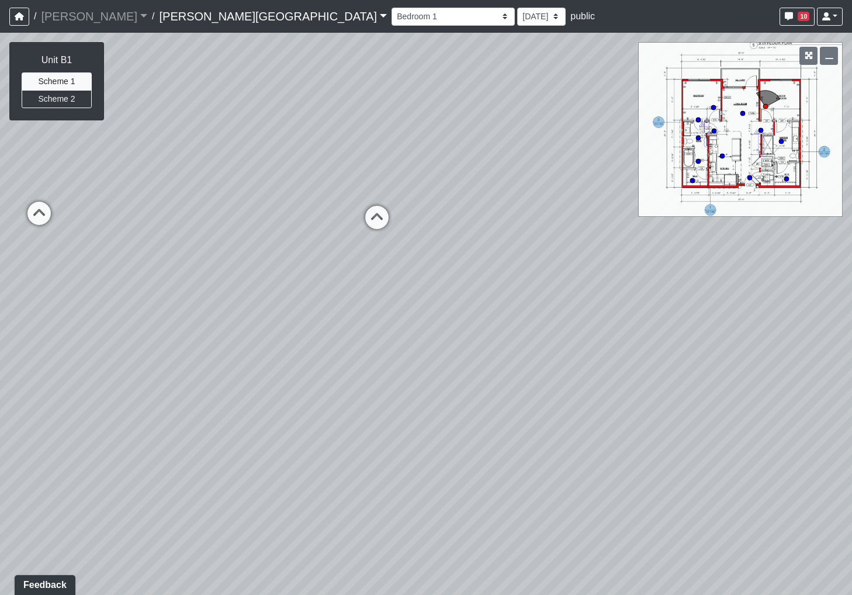
click at [171, 333] on div "Loading... Bar Loading... Seating Loading... Pool Courtyard Entry 1 Loading... …" at bounding box center [426, 314] width 852 height 562
click at [334, 220] on icon at bounding box center [332, 230] width 35 height 35
drag, startPoint x: 654, startPoint y: 272, endPoint x: -46, endPoint y: 352, distance: 704.5
click at [0, 352] on html "/ [PERSON_NAME] Loading... / [PERSON_NAME][GEOGRAPHIC_DATA] [PERSON_NAME][GEOGR…" at bounding box center [426, 297] width 852 height 595
click at [569, 493] on icon at bounding box center [560, 494] width 35 height 35
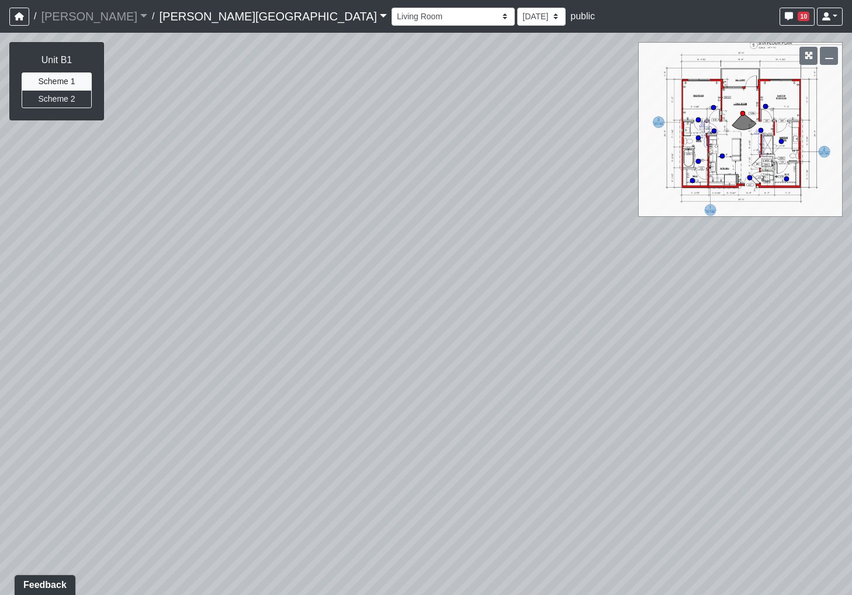
drag, startPoint x: 568, startPoint y: 486, endPoint x: -63, endPoint y: 429, distance: 634.1
click at [0, 429] on html "/ [PERSON_NAME] Loading... / [PERSON_NAME][GEOGRAPHIC_DATA] [PERSON_NAME][GEOGR…" at bounding box center [426, 297] width 852 height 595
drag, startPoint x: 654, startPoint y: 454, endPoint x: 117, endPoint y: 502, distance: 538.5
click at [119, 506] on div "Loading... Bar Loading... Seating Loading... Pool Courtyard Entry 1 Loading... …" at bounding box center [426, 314] width 852 height 562
drag, startPoint x: 817, startPoint y: 456, endPoint x: 466, endPoint y: 454, distance: 350.6
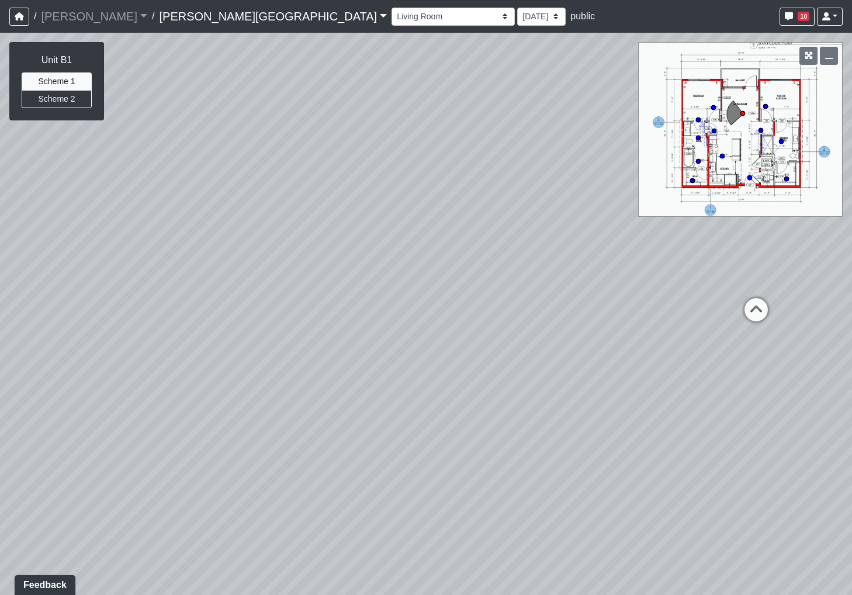
click at [449, 459] on div "Loading... Bar Loading... Seating Loading... Pool Courtyard Entry 1 Loading... …" at bounding box center [426, 314] width 852 height 562
drag, startPoint x: 796, startPoint y: 429, endPoint x: -12, endPoint y: 400, distance: 808.6
click at [0, 400] on html "/ [PERSON_NAME] Loading... / [PERSON_NAME][GEOGRAPHIC_DATA] [PERSON_NAME][GEOGR…" at bounding box center [426, 297] width 852 height 595
drag, startPoint x: 434, startPoint y: 407, endPoint x: 324, endPoint y: 403, distance: 110.5
click at [325, 404] on div "Loading... Bar Loading... Seating Loading... Pool Courtyard Entry 1 Loading... …" at bounding box center [426, 314] width 852 height 562
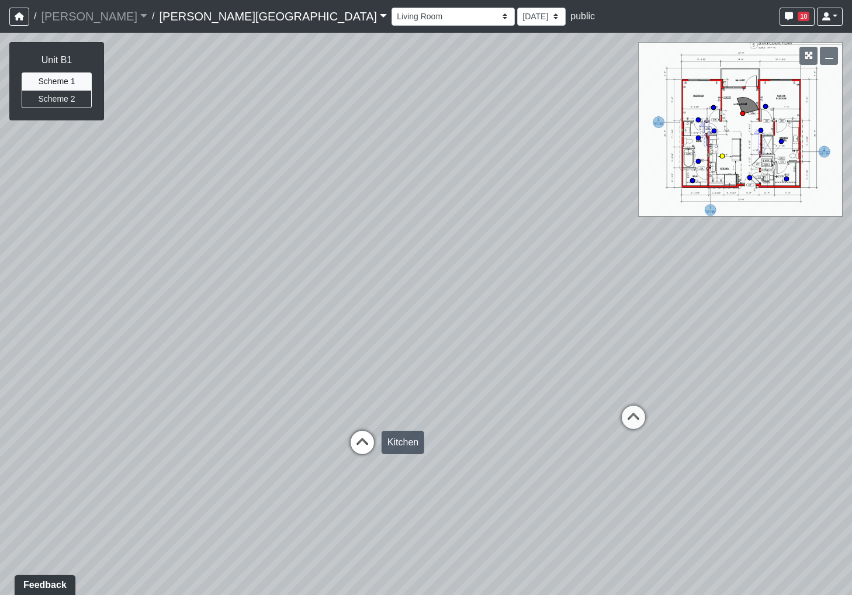
click at [361, 436] on icon at bounding box center [362, 448] width 35 height 35
drag, startPoint x: 249, startPoint y: 391, endPoint x: 939, endPoint y: 388, distance: 689.4
click at [851, 388] on html "/ [PERSON_NAME] Loading... / [PERSON_NAME][GEOGRAPHIC_DATA] [PERSON_NAME][GEOGR…" at bounding box center [426, 297] width 852 height 595
click at [446, 382] on icon at bounding box center [457, 391] width 35 height 35
drag, startPoint x: 464, startPoint y: 375, endPoint x: 1329, endPoint y: 442, distance: 866.7
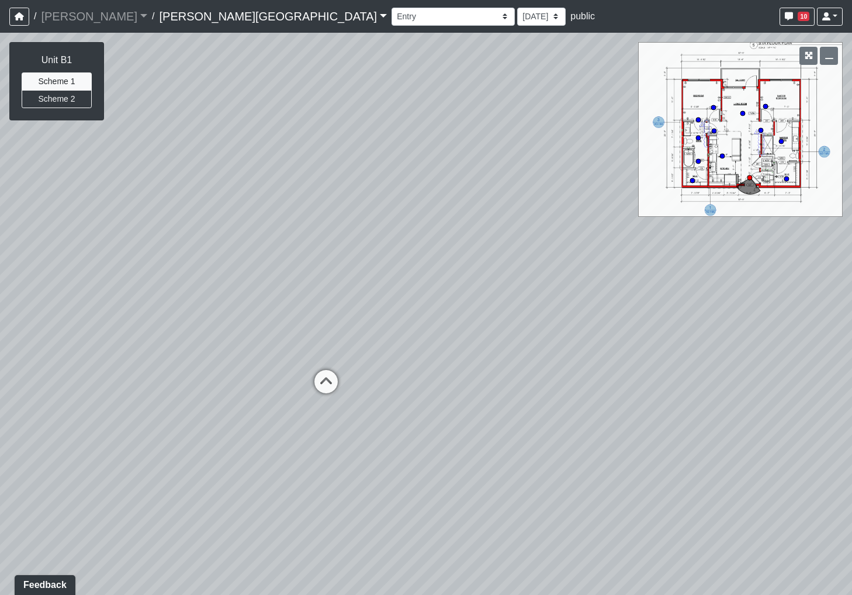
click at [851, 442] on html "/ [PERSON_NAME] Loading... / [PERSON_NAME][GEOGRAPHIC_DATA] [PERSON_NAME][GEOGR…" at bounding box center [426, 297] width 852 height 595
drag, startPoint x: 474, startPoint y: 396, endPoint x: 585, endPoint y: 397, distance: 111.6
click at [585, 397] on div "Loading... Bar Loading... Seating Loading... Pool Courtyard Entry 1 Loading... …" at bounding box center [426, 314] width 852 height 562
drag, startPoint x: 233, startPoint y: 368, endPoint x: 587, endPoint y: 389, distance: 354.7
click at [587, 389] on div "Loading... Bar Loading... Seating Loading... Pool Courtyard Entry 1 Loading... …" at bounding box center [426, 314] width 852 height 562
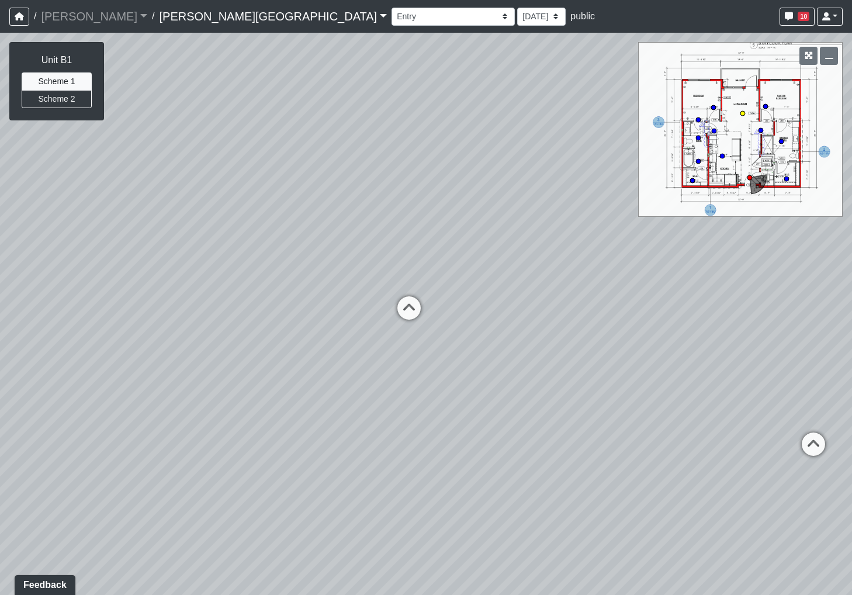
click at [808, 448] on icon at bounding box center [813, 449] width 35 height 35
drag, startPoint x: 423, startPoint y: 388, endPoint x: 1116, endPoint y: 414, distance: 693.4
click at [851, 414] on html "/ [PERSON_NAME] Loading... / [PERSON_NAME][GEOGRAPHIC_DATA] [PERSON_NAME][GEOGR…" at bounding box center [426, 297] width 852 height 595
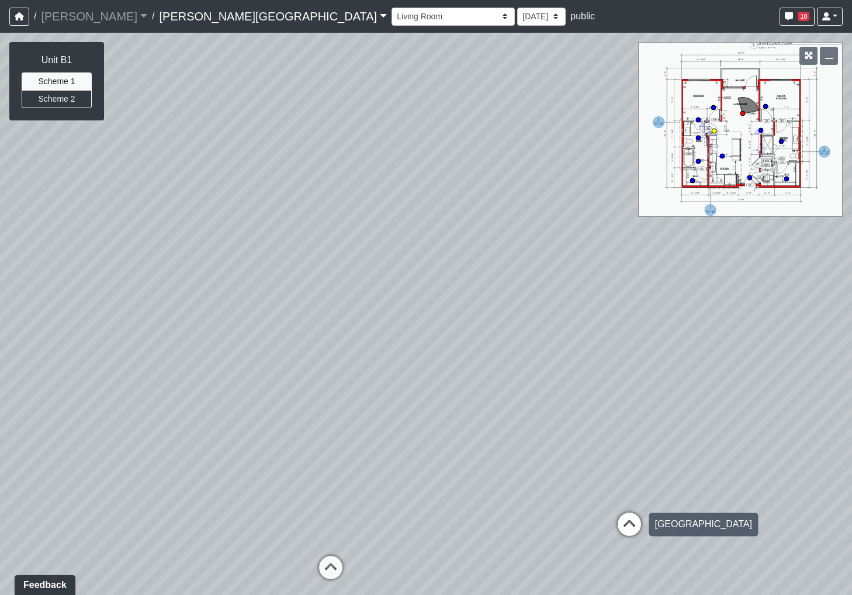
click at [634, 523] on icon at bounding box center [629, 529] width 35 height 35
drag, startPoint x: 813, startPoint y: 485, endPoint x: 99, endPoint y: 348, distance: 726.4
click at [99, 348] on div "Loading... Bar Loading... Seating Loading... Pool Courtyard Entry 1 Loading... …" at bounding box center [426, 314] width 852 height 562
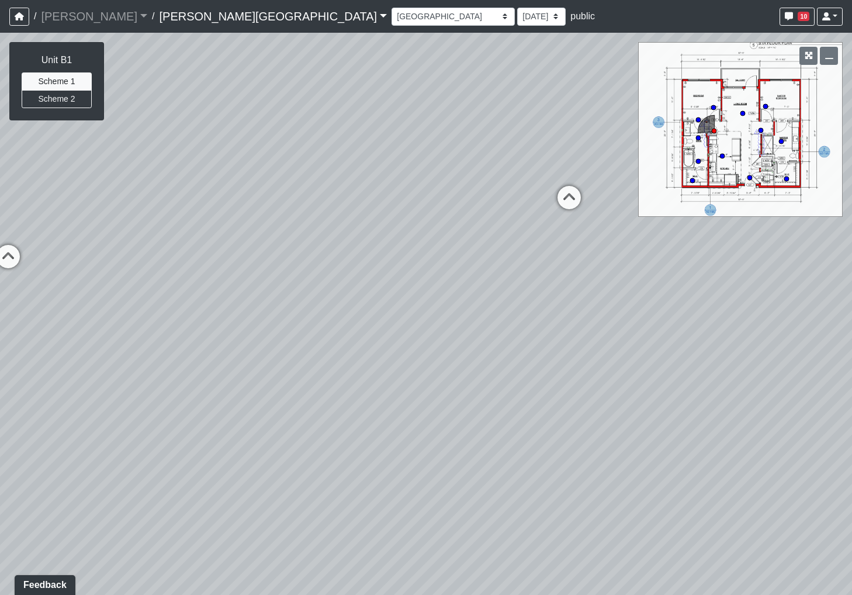
drag, startPoint x: 547, startPoint y: 411, endPoint x: 478, endPoint y: 407, distance: 69.7
click at [483, 408] on div "Loading... Bar Loading... Seating Loading... Pool Courtyard Entry 1 Loading... …" at bounding box center [426, 314] width 852 height 562
drag, startPoint x: 448, startPoint y: 306, endPoint x: 824, endPoint y: 281, distance: 376.5
click at [851, 290] on html "/ [PERSON_NAME] Loading... / [PERSON_NAME][GEOGRAPHIC_DATA] [PERSON_NAME][GEOGR…" at bounding box center [426, 297] width 852 height 595
click at [464, 226] on icon at bounding box center [465, 221] width 35 height 35
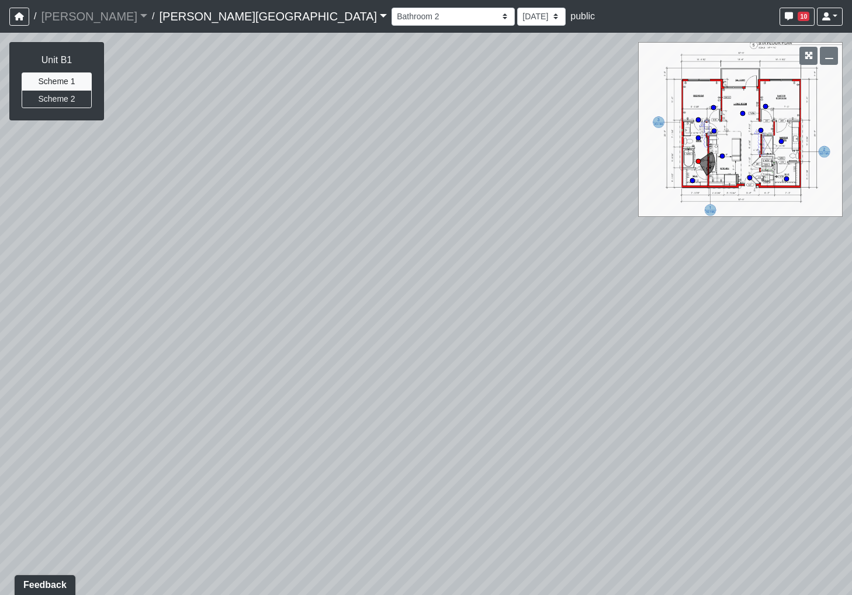
drag, startPoint x: 351, startPoint y: 299, endPoint x: 205, endPoint y: 472, distance: 226.4
click at [140, 495] on div "Loading... Bar Loading... Seating Loading... Pool Courtyard Entry 1 Loading... …" at bounding box center [426, 314] width 852 height 562
drag, startPoint x: 689, startPoint y: 325, endPoint x: 1219, endPoint y: 264, distance: 534.0
click at [851, 264] on html "/ [PERSON_NAME] Loading... / [PERSON_NAME][GEOGRAPHIC_DATA] [PERSON_NAME][GEOGR…" at bounding box center [426, 297] width 852 height 595
drag, startPoint x: 381, startPoint y: 351, endPoint x: 457, endPoint y: 320, distance: 82.0
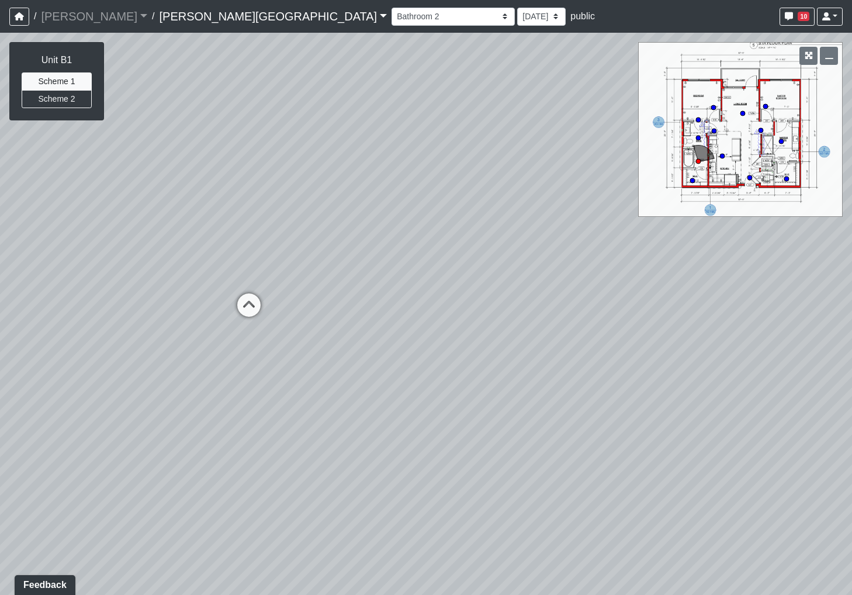
click at [472, 322] on div "Loading... Bar Loading... Seating Loading... Pool Courtyard Entry 1 Loading... …" at bounding box center [426, 314] width 852 height 562
click at [329, 276] on icon at bounding box center [330, 279] width 35 height 35
drag, startPoint x: 488, startPoint y: 312, endPoint x: -186, endPoint y: 408, distance: 681.7
click at [0, 408] on html "/ [PERSON_NAME] Loading... / [PERSON_NAME][GEOGRAPHIC_DATA] [PERSON_NAME][GEOGR…" at bounding box center [426, 297] width 852 height 595
drag, startPoint x: 532, startPoint y: 335, endPoint x: 8, endPoint y: 234, distance: 533.7
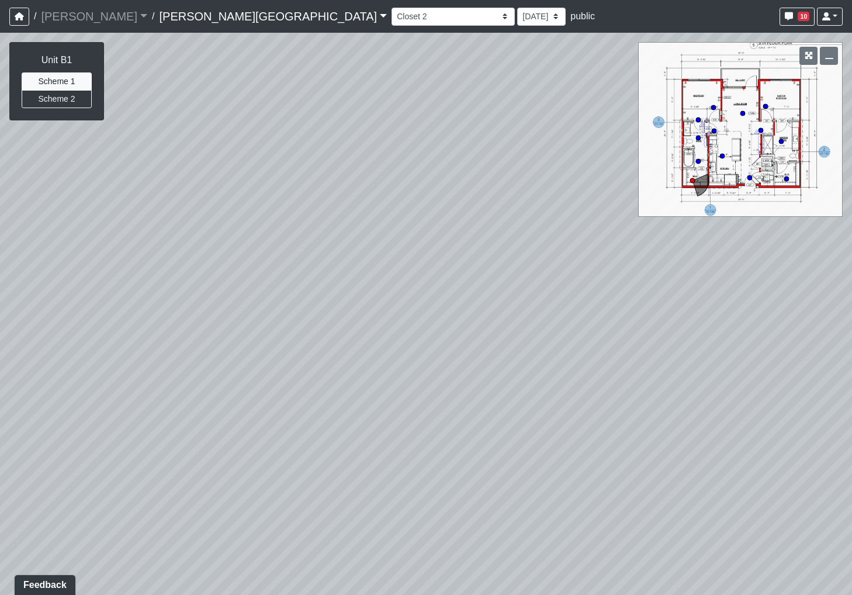
click at [8, 234] on div "Loading... Bar Loading... Seating Loading... Pool Courtyard Entry 1 Loading... …" at bounding box center [426, 314] width 852 height 562
click at [445, 307] on icon at bounding box center [445, 310] width 35 height 35
drag, startPoint x: 307, startPoint y: 327, endPoint x: 592, endPoint y: 355, distance: 286.5
click at [632, 400] on div "Loading... Bar Loading... Seating Loading... Pool Courtyard Entry 1 Loading... …" at bounding box center [426, 314] width 852 height 562
click at [391, 17] on select "Hallway Hospitality Bar Package Room Package Room Entry Pool Courtyard Entry 1 …" at bounding box center [452, 17] width 123 height 18
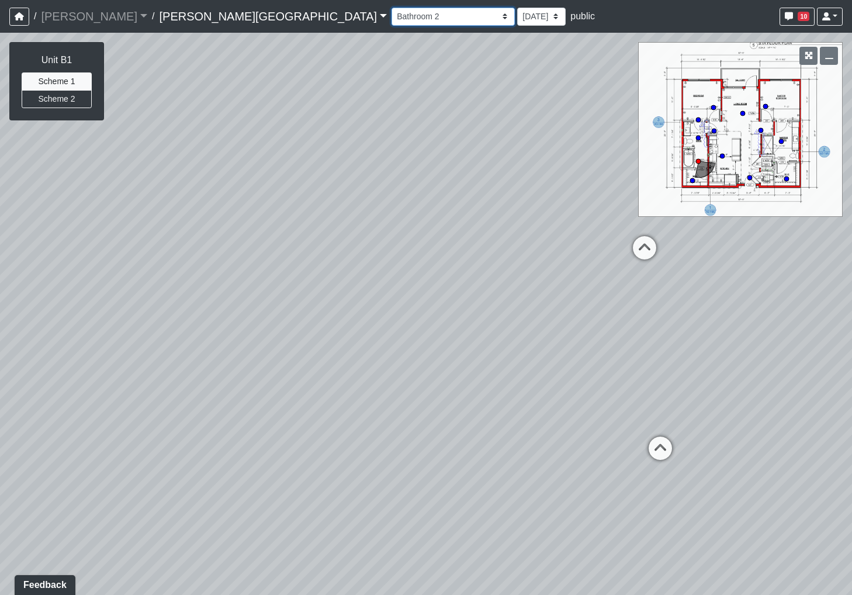
select select "8q9YC6QBXw8oFapXUtbMKw"
click at [391, 8] on select "Hallway Hospitality Bar Package Room Package Room Entry Pool Courtyard Entry 1 …" at bounding box center [452, 17] width 123 height 18
